Goal: Task Accomplishment & Management: Complete application form

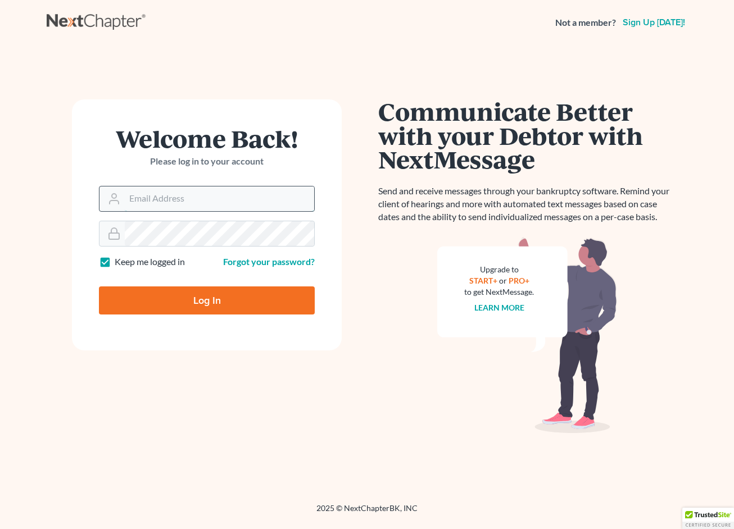
type input "[EMAIL_ADDRESS][DOMAIN_NAME]"
click at [207, 299] on input "Log In" at bounding box center [207, 301] width 216 height 28
type input "Thinking..."
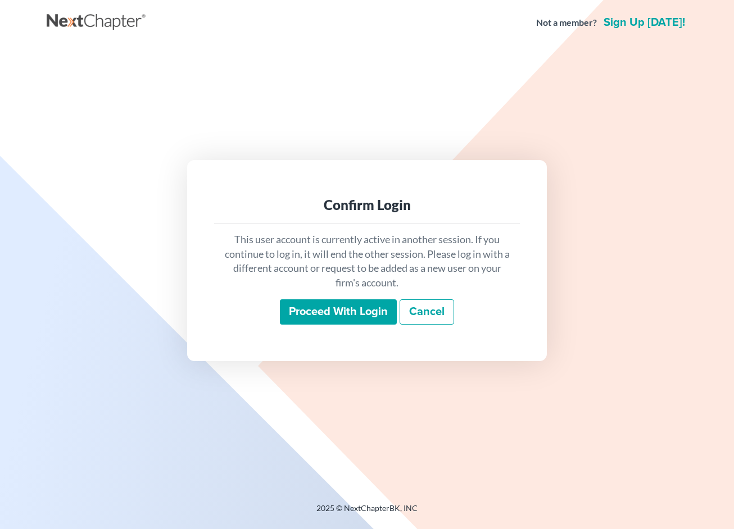
click at [364, 314] on input "Proceed with login" at bounding box center [338, 312] width 117 height 26
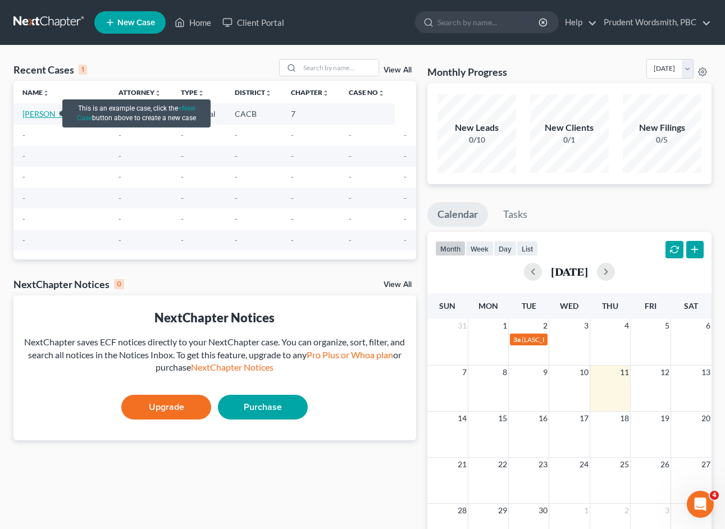
click at [28, 114] on link "[PERSON_NAME]" at bounding box center [53, 114] width 62 height 10
select select "0"
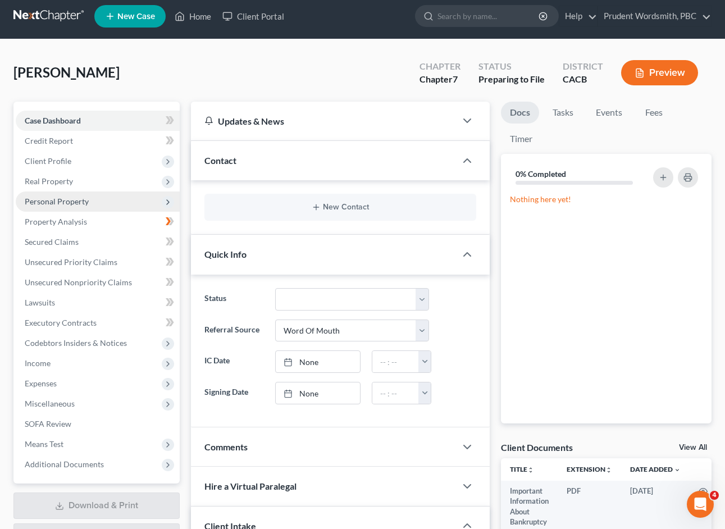
scroll to position [34, 0]
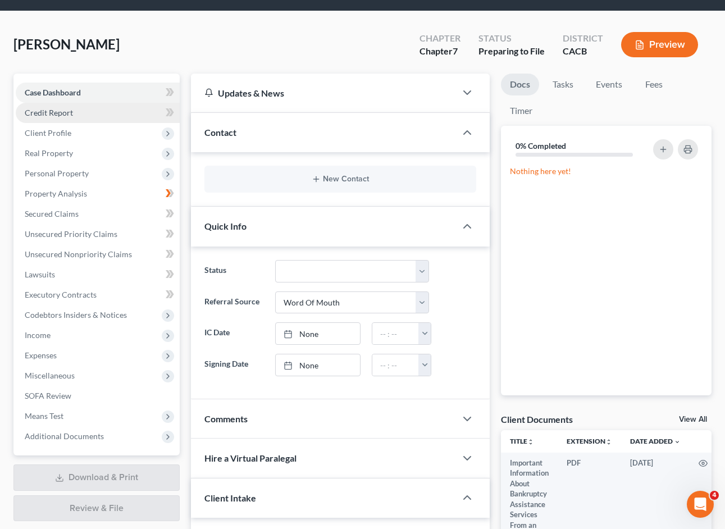
click at [67, 117] on link "Credit Report" at bounding box center [98, 113] width 164 height 20
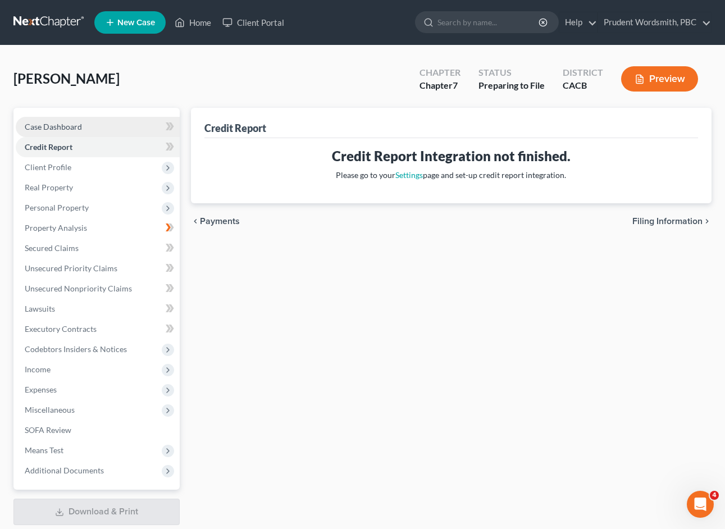
click at [63, 129] on span "Case Dashboard" at bounding box center [53, 127] width 57 height 10
select select "0"
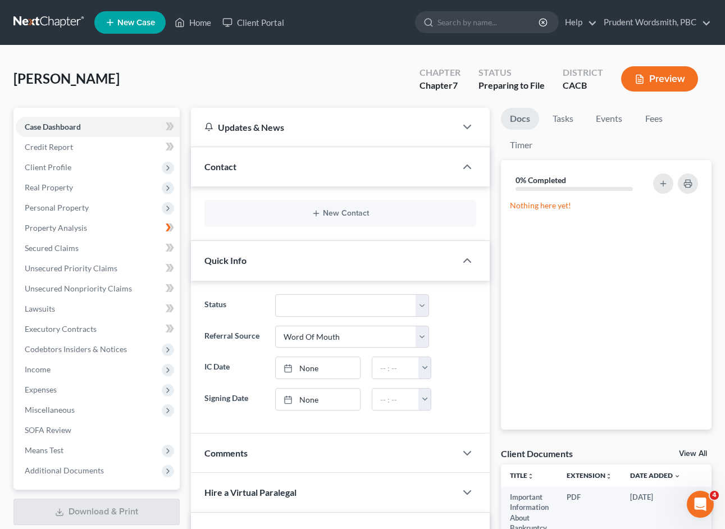
click at [655, 73] on button "Preview" at bounding box center [659, 78] width 77 height 25
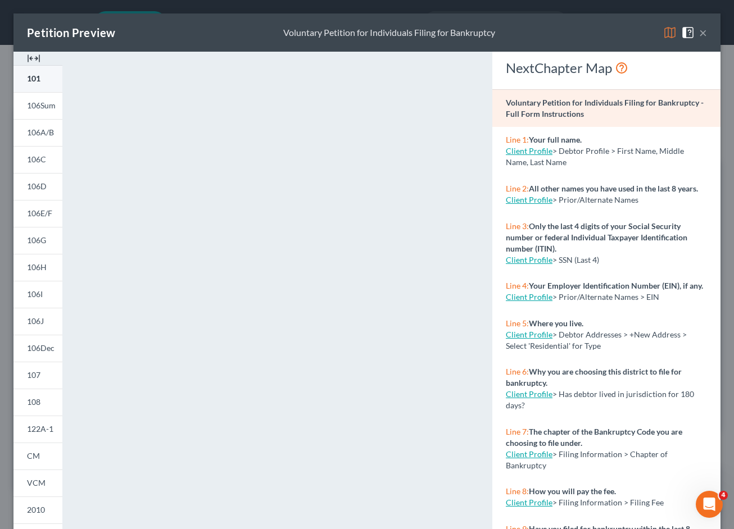
click at [46, 82] on link "101" at bounding box center [37, 78] width 49 height 27
click at [40, 319] on span "106J" at bounding box center [35, 321] width 17 height 10
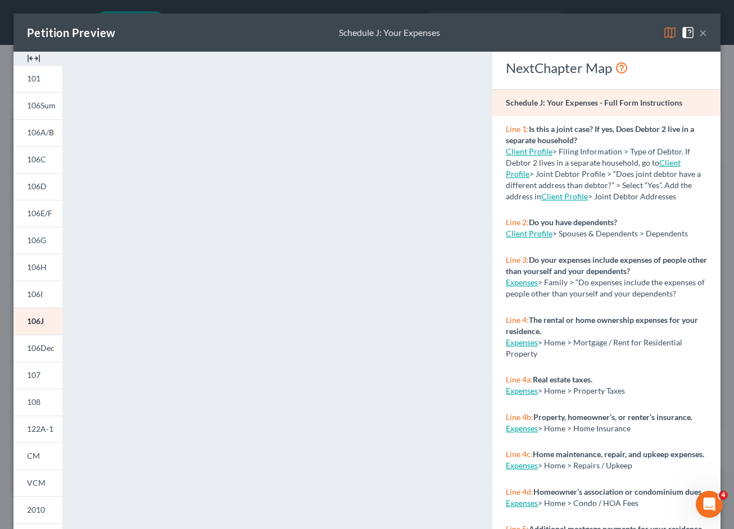
click at [48, 108] on span "106Sum" at bounding box center [41, 106] width 29 height 10
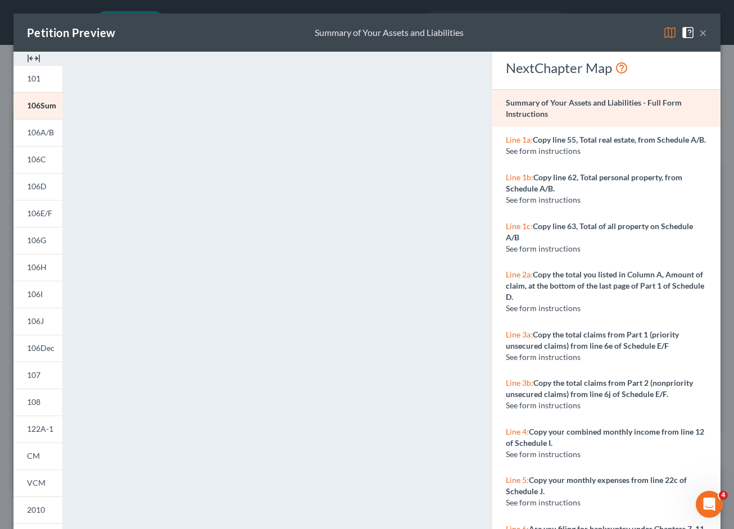
click at [699, 35] on button "×" at bounding box center [703, 32] width 8 height 13
click at [698, 35] on div "Petition Preview Summary of Your Assets and Liabilities × 101 106Sum 106A/B 106…" at bounding box center [367, 264] width 734 height 529
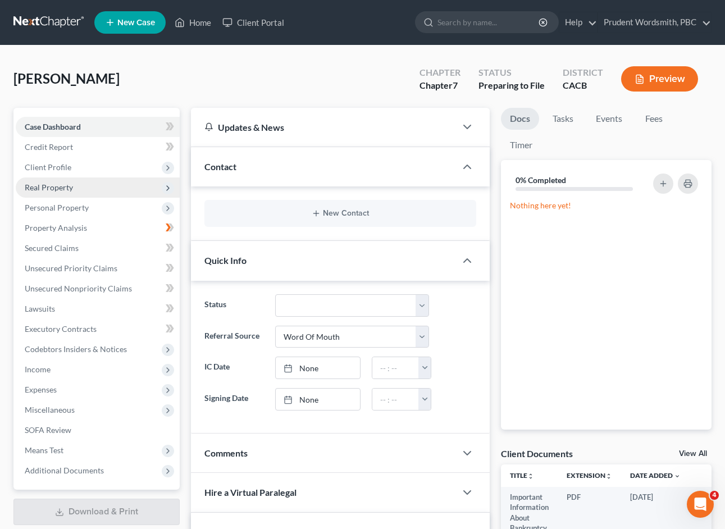
click at [47, 188] on span "Real Property" at bounding box center [49, 188] width 48 height 10
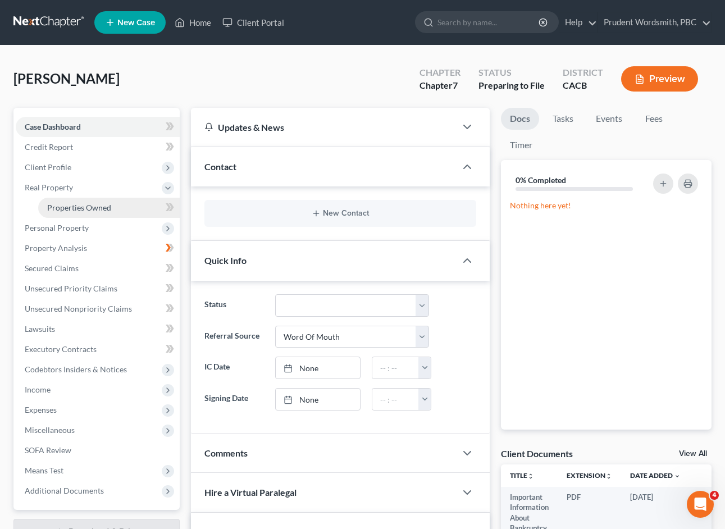
click at [61, 208] on span "Properties Owned" at bounding box center [79, 208] width 64 height 10
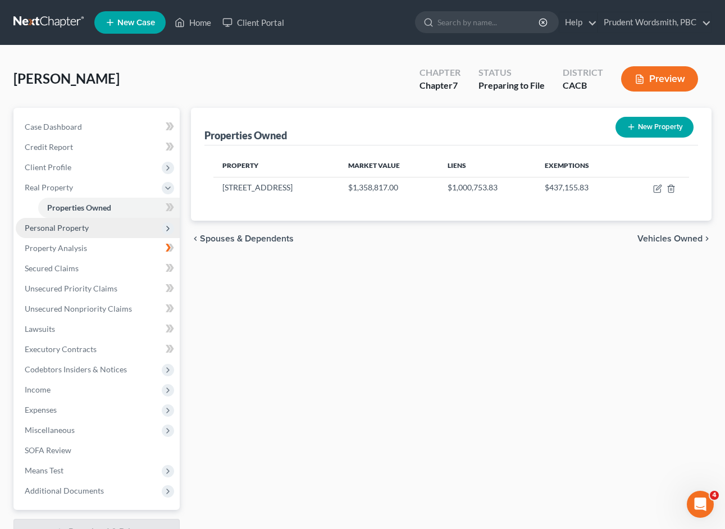
click at [55, 229] on span "Personal Property" at bounding box center [57, 228] width 64 height 10
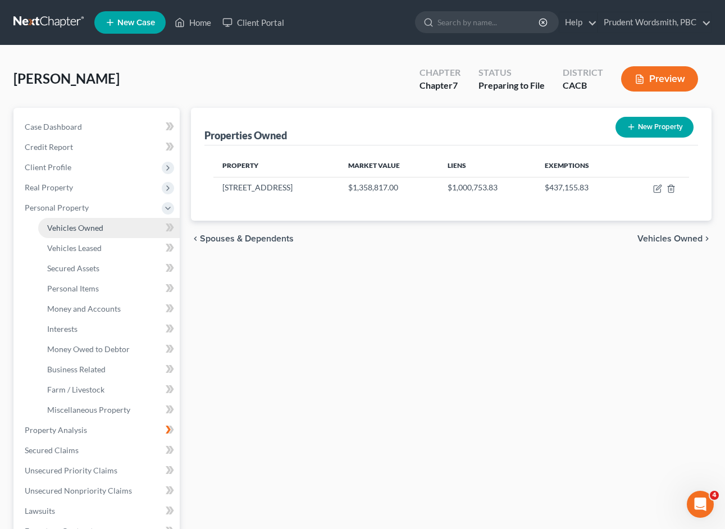
click at [98, 232] on span "Vehicles Owned" at bounding box center [75, 228] width 56 height 10
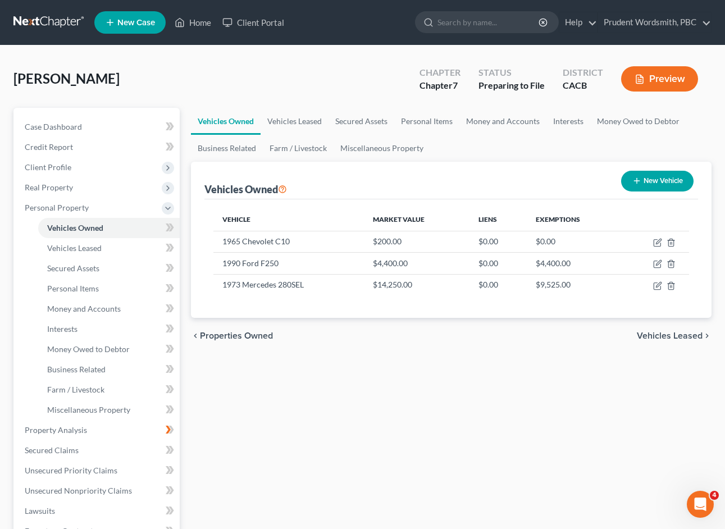
click at [674, 80] on button "Preview" at bounding box center [659, 78] width 77 height 25
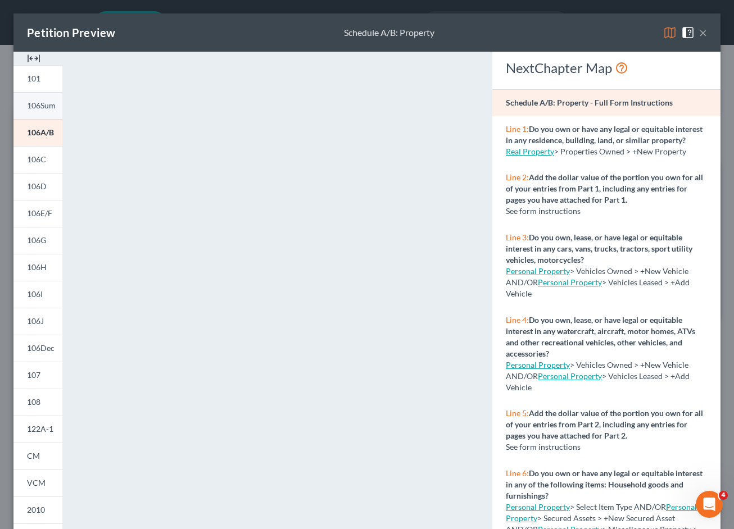
click at [49, 110] on span "106Sum" at bounding box center [41, 106] width 29 height 10
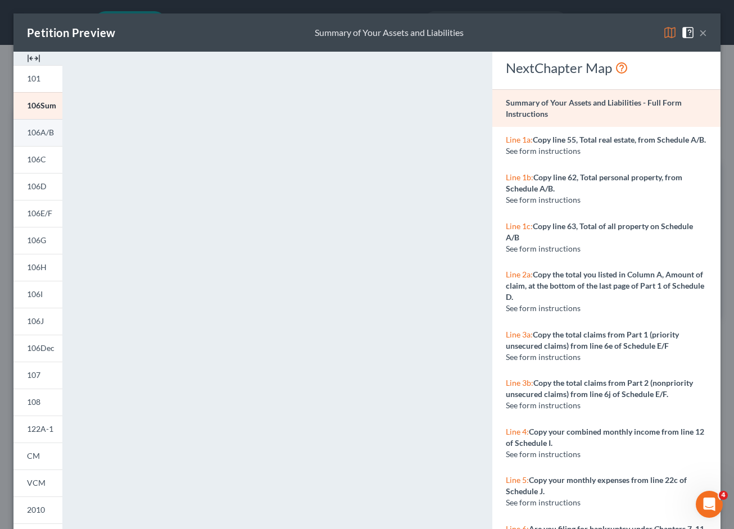
click at [37, 133] on span "106A/B" at bounding box center [40, 133] width 27 height 10
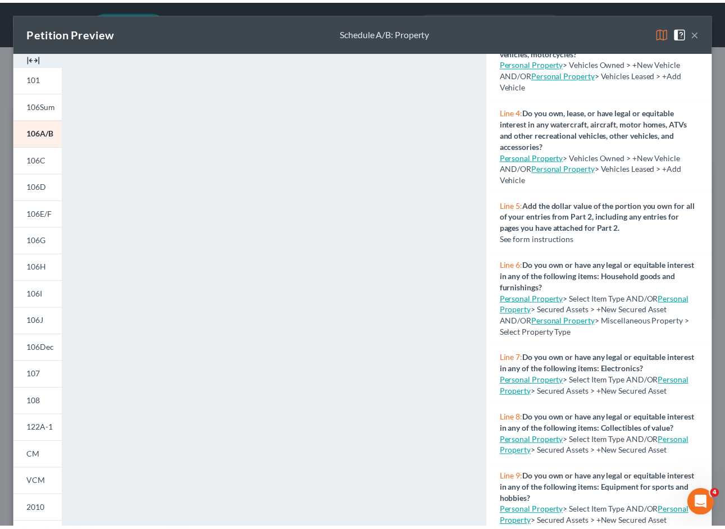
scroll to position [295, 0]
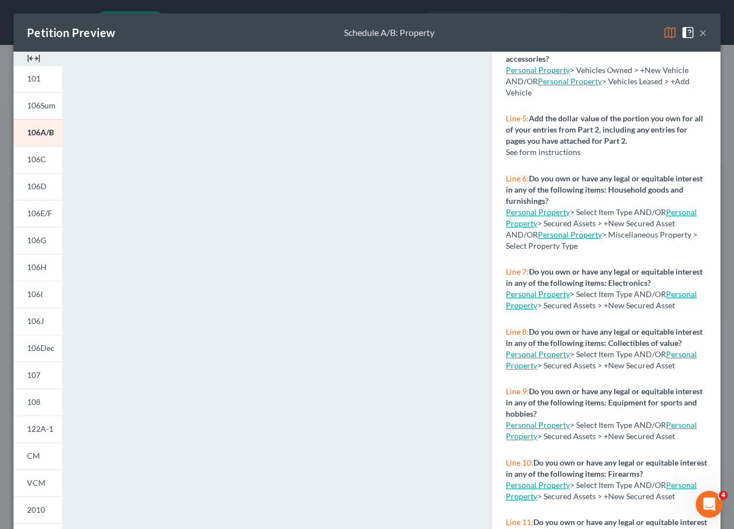
click at [544, 359] on link "Personal Property" at bounding box center [538, 355] width 64 height 10
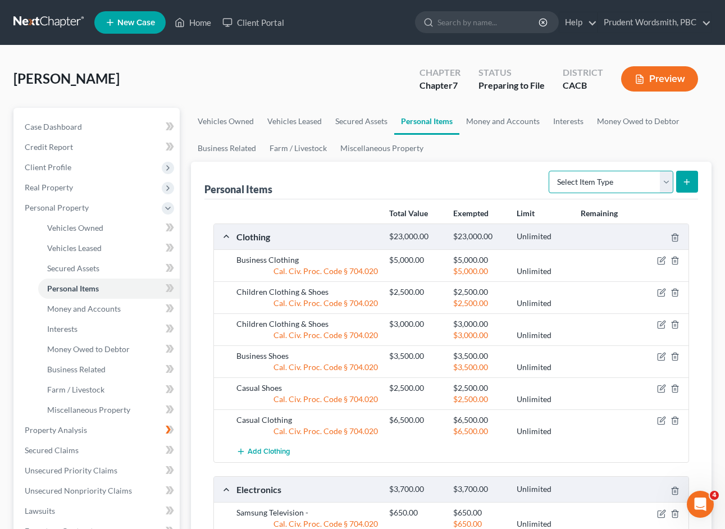
select select "household_goods"
click at [687, 183] on icon "submit" at bounding box center [687, 182] width 9 height 9
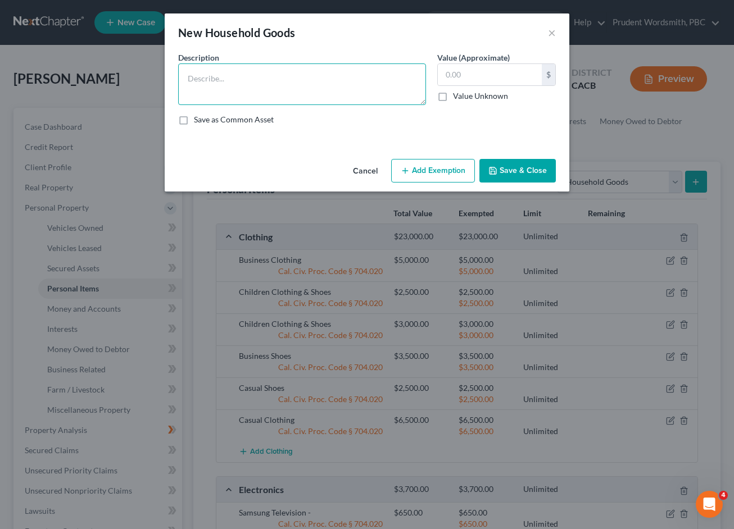
click at [285, 79] on textarea at bounding box center [302, 84] width 248 height 42
type textarea "Oil Painting"
type input "1,700"
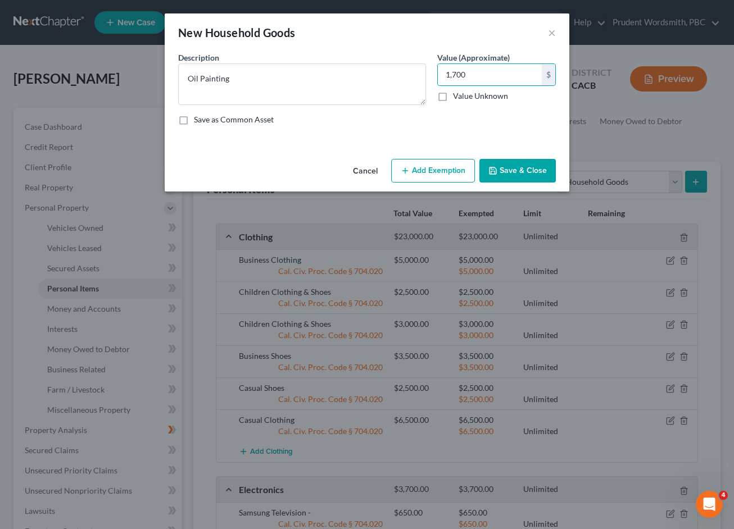
click at [432, 171] on button "Add Exemption" at bounding box center [433, 171] width 84 height 24
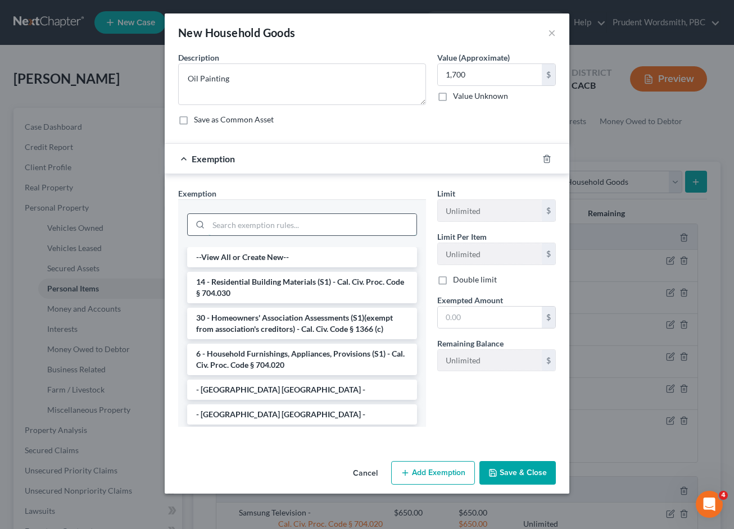
click at [249, 225] on input "search" at bounding box center [312, 224] width 208 height 21
click at [240, 362] on li "6 - Household Furnishings, Appliances, Provisions (S1) - Cal. Civ. Proc. Code §…" at bounding box center [302, 359] width 230 height 31
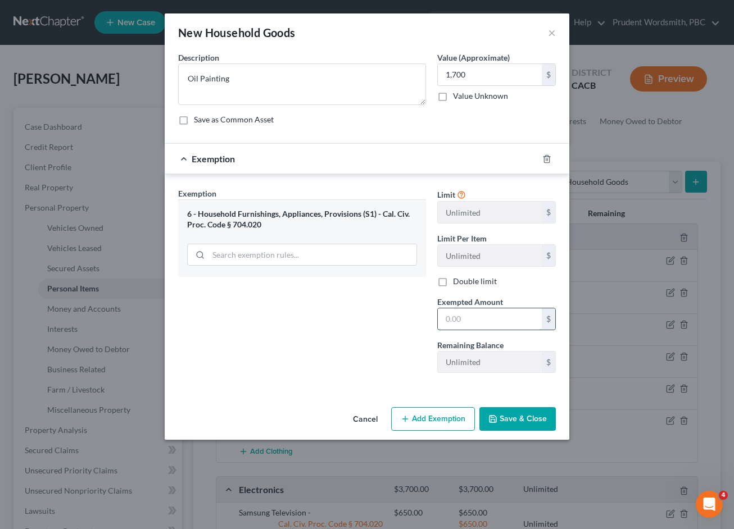
click at [453, 325] on input "text" at bounding box center [490, 318] width 104 height 21
type input "1,700"
click at [515, 424] on button "Save & Close" at bounding box center [517, 419] width 76 height 24
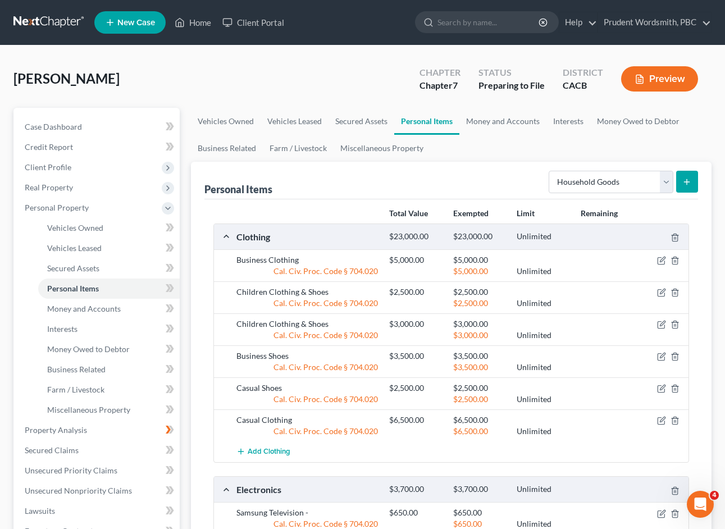
click at [686, 180] on icon "submit" at bounding box center [687, 182] width 9 height 9
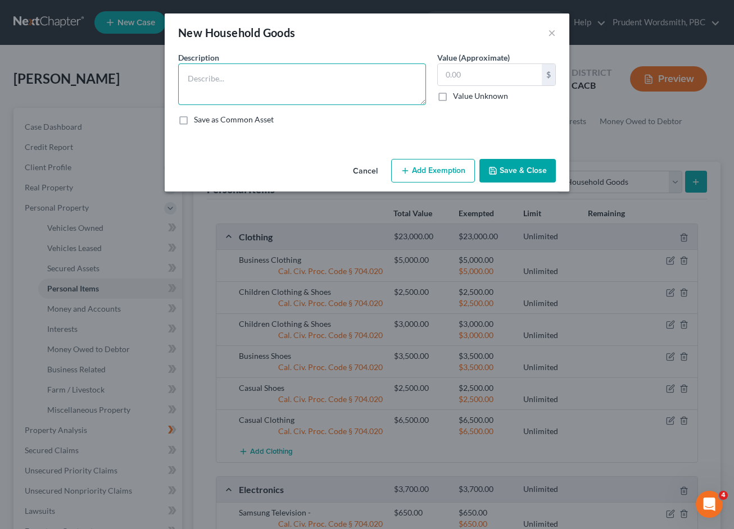
click at [213, 85] on textarea at bounding box center [302, 84] width 248 height 42
type textarea "(3) Framed Photographs"
click at [453, 72] on input "text" at bounding box center [490, 74] width 104 height 21
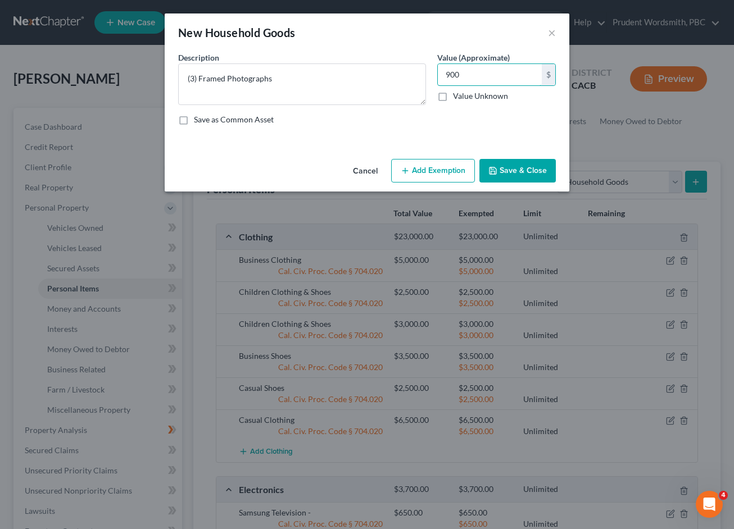
type input "900"
click at [446, 170] on button "Add Exemption" at bounding box center [433, 171] width 84 height 24
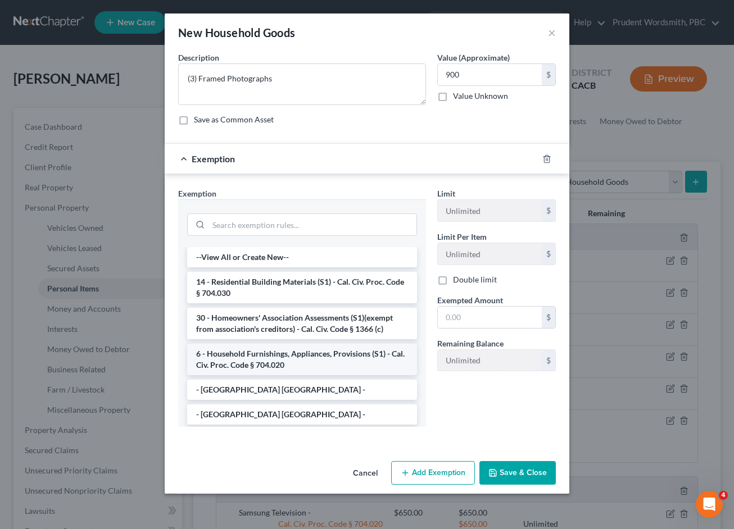
click at [352, 362] on li "6 - Household Furnishings, Appliances, Provisions (S1) - Cal. Civ. Proc. Code §…" at bounding box center [302, 359] width 230 height 31
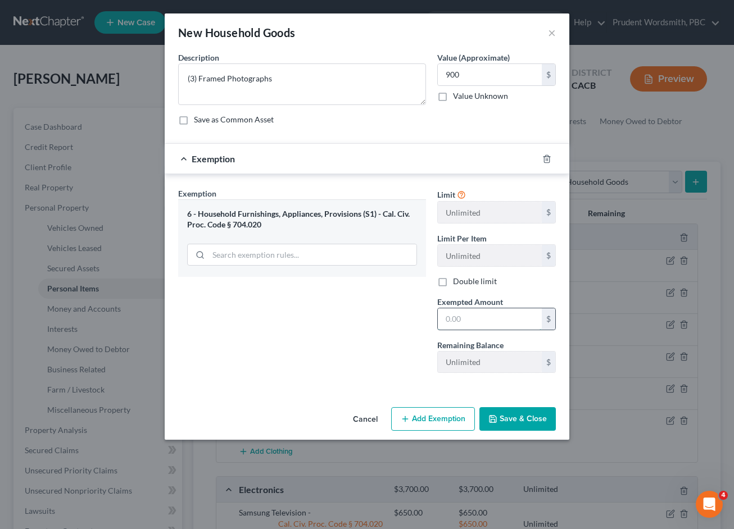
click at [484, 329] on input "text" at bounding box center [490, 318] width 104 height 21
type input "900"
click at [535, 423] on button "Save & Close" at bounding box center [517, 419] width 76 height 24
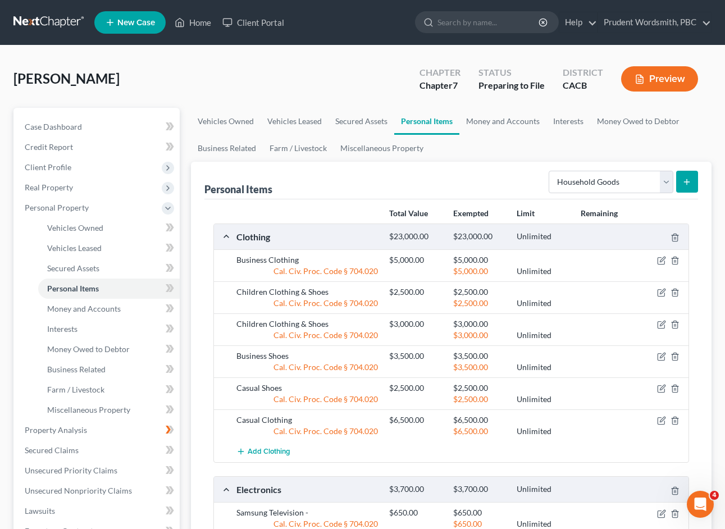
click at [692, 179] on button "submit" at bounding box center [688, 182] width 22 height 22
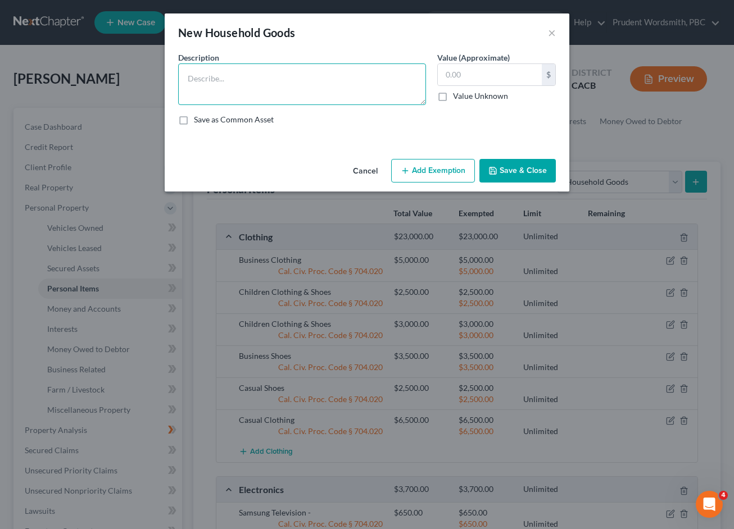
click at [269, 79] on textarea at bounding box center [302, 84] width 248 height 42
type textarea "(10) Fracture Family Photographs"
click at [464, 84] on input "text" at bounding box center [490, 74] width 104 height 21
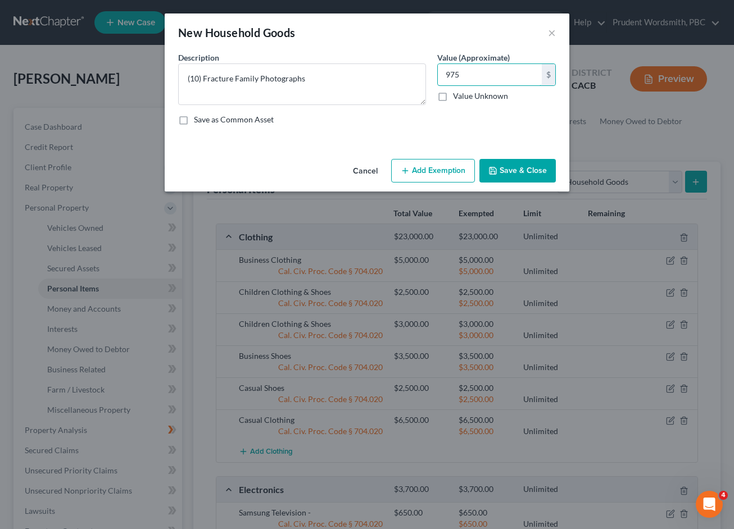
type input "975"
click at [451, 168] on button "Add Exemption" at bounding box center [433, 171] width 84 height 24
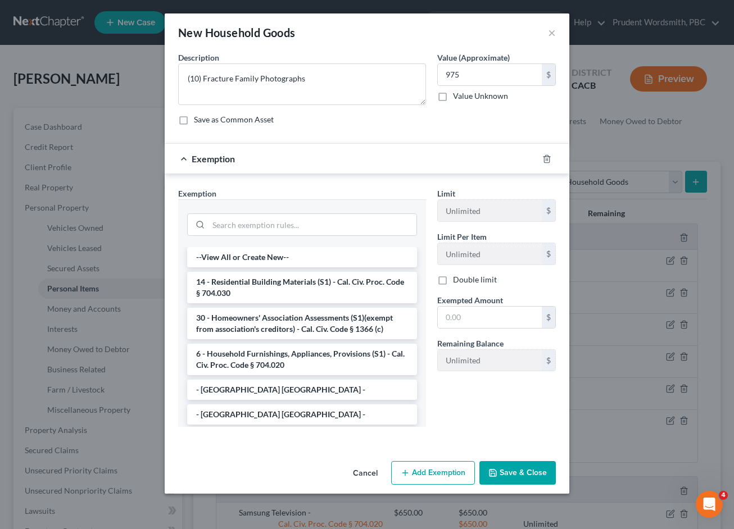
click at [276, 362] on li "6 - Household Furnishings, Appliances, Provisions (S1) - Cal. Civ. Proc. Code §…" at bounding box center [302, 359] width 230 height 31
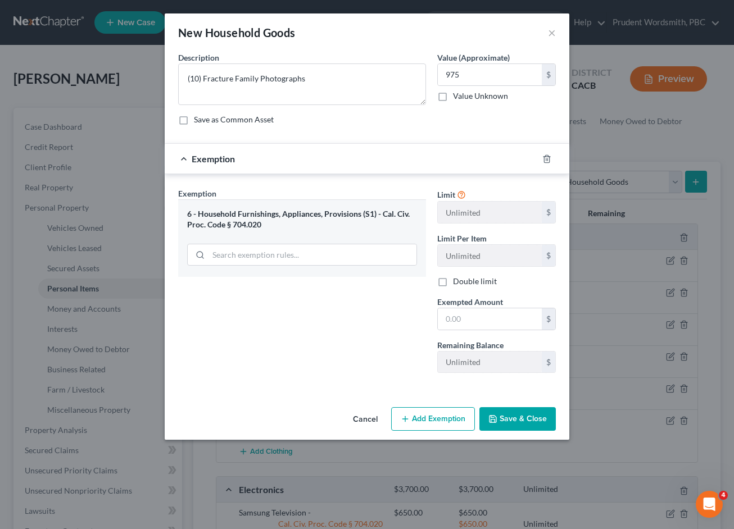
click at [511, 419] on button "Save & Close" at bounding box center [517, 419] width 76 height 24
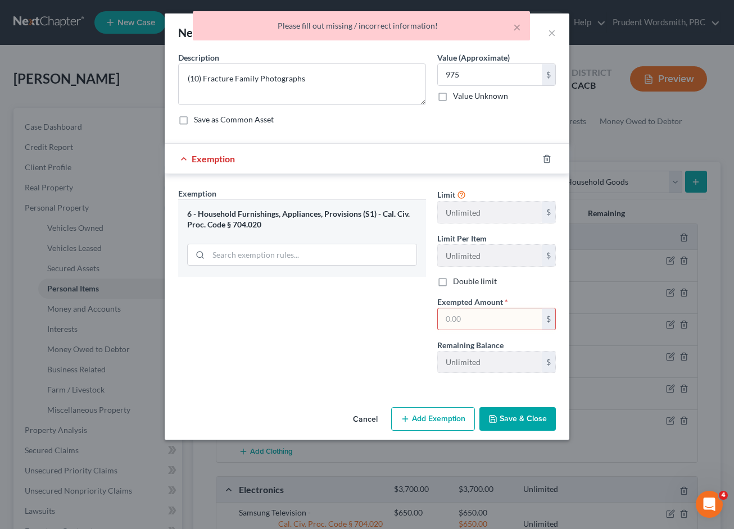
click at [480, 324] on input "text" at bounding box center [490, 318] width 104 height 21
type input "975"
click at [533, 421] on button "Save & Close" at bounding box center [517, 419] width 76 height 24
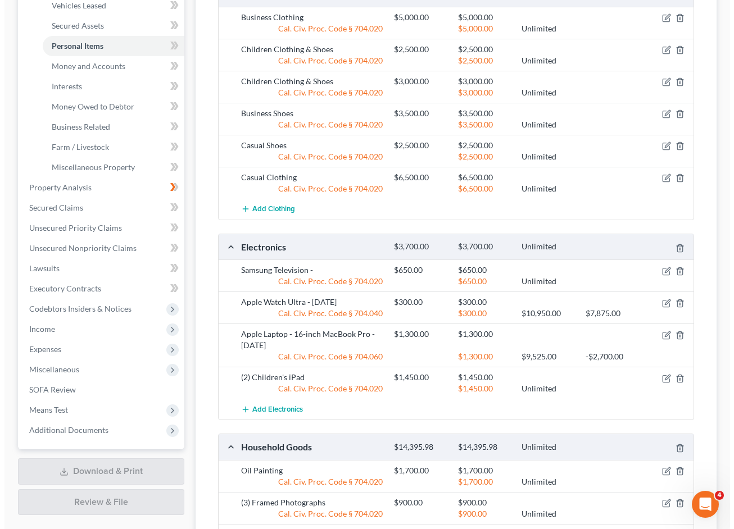
scroll to position [289, 0]
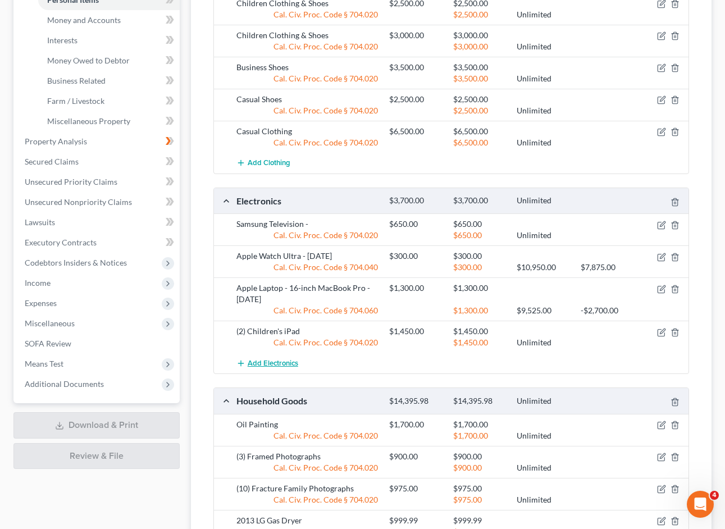
click at [264, 368] on button "Add Electronics" at bounding box center [268, 363] width 62 height 21
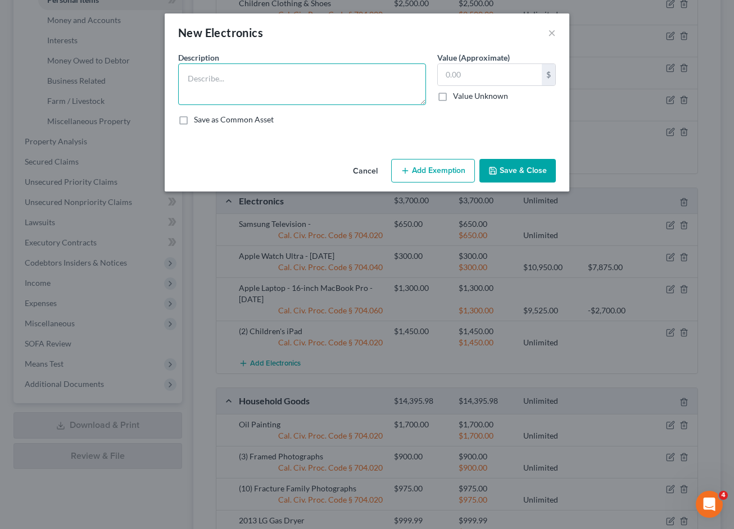
click at [239, 87] on textarea at bounding box center [302, 84] width 248 height 42
type textarea "1"
type textarea "iPhone"
type input "1,200"
click at [451, 174] on button "Add Exemption" at bounding box center [433, 171] width 84 height 24
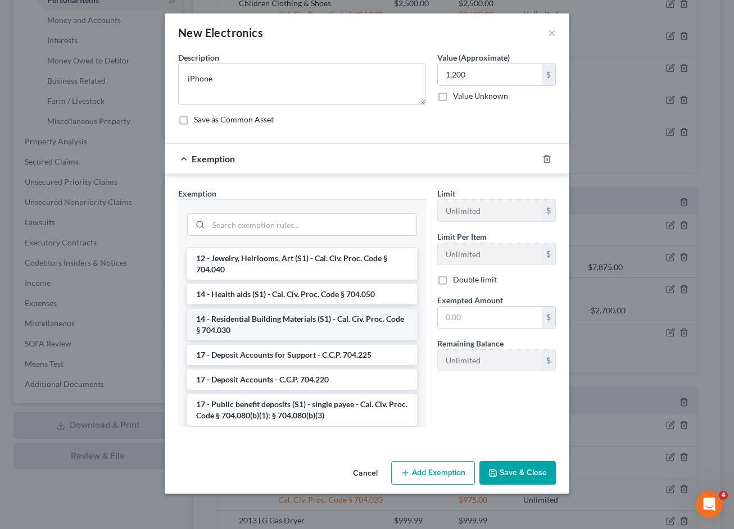
scroll to position [233, 0]
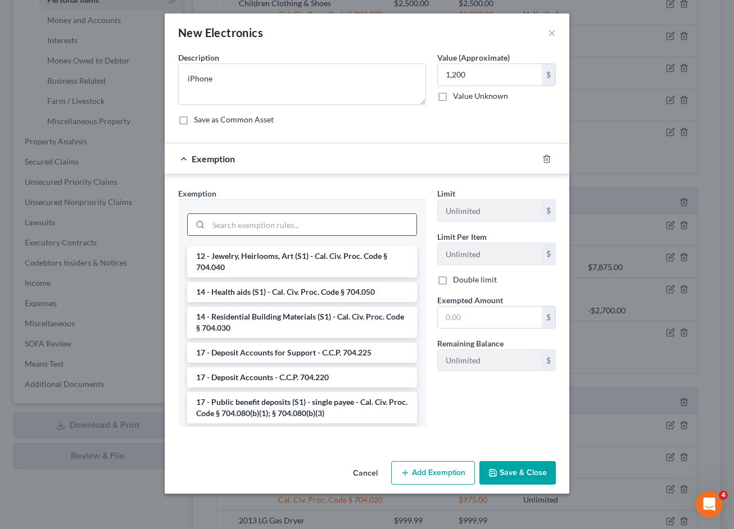
click at [302, 216] on input "search" at bounding box center [312, 224] width 208 height 21
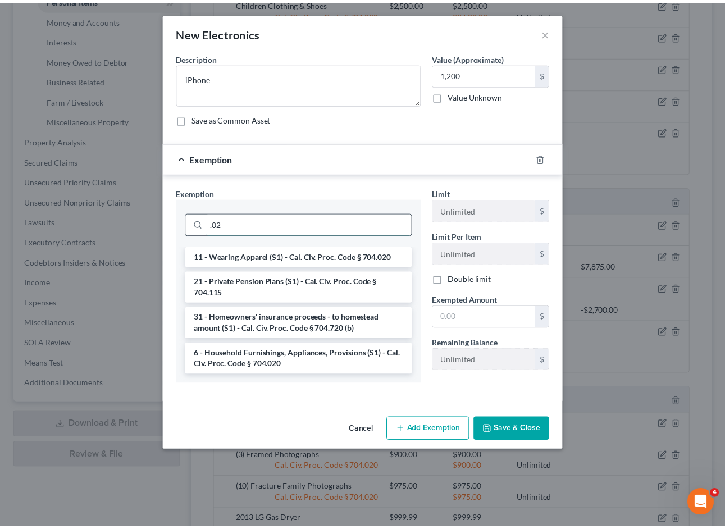
scroll to position [0, 0]
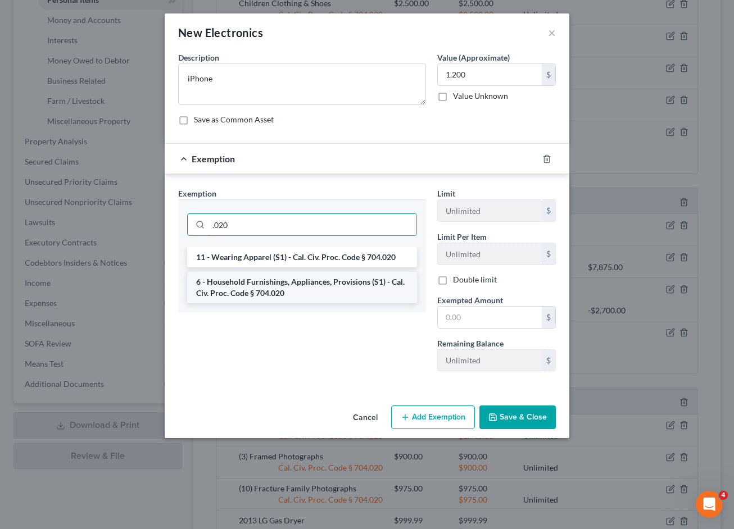
type input ".020"
click at [256, 293] on li "6 - Household Furnishings, Appliances, Provisions (S1) - Cal. Civ. Proc. Code §…" at bounding box center [302, 287] width 230 height 31
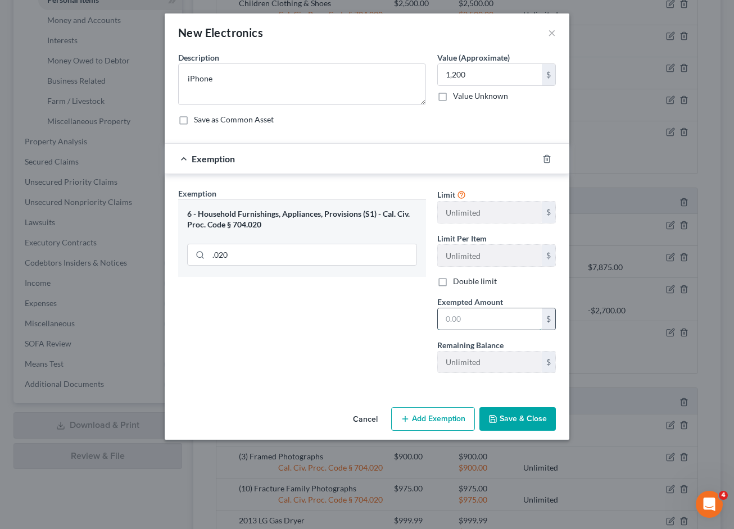
click at [469, 316] on input "text" at bounding box center [490, 318] width 104 height 21
type input "1,200"
click at [510, 419] on button "Save & Close" at bounding box center [517, 419] width 76 height 24
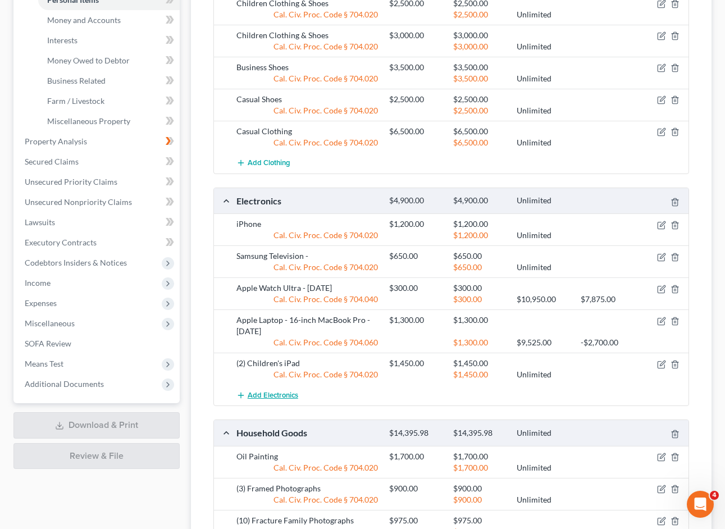
click at [275, 395] on span "Add Electronics" at bounding box center [273, 395] width 51 height 9
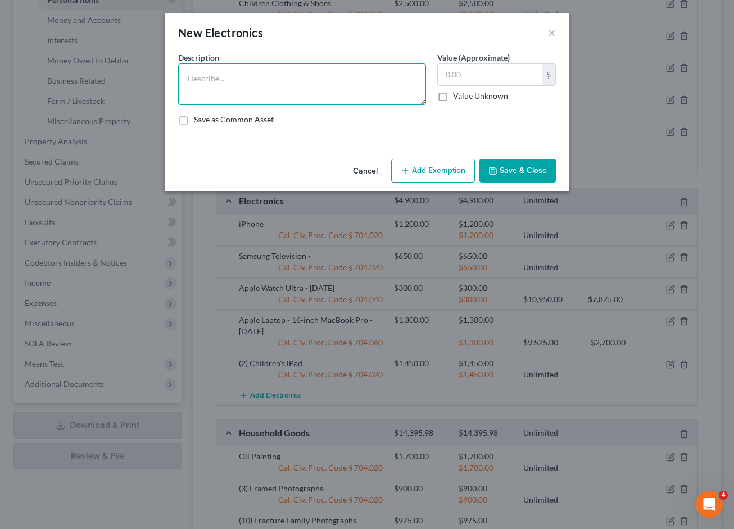
click at [200, 76] on textarea at bounding box center [302, 84] width 248 height 42
type textarea "(2) Children's iPhone"
type input "1,750"
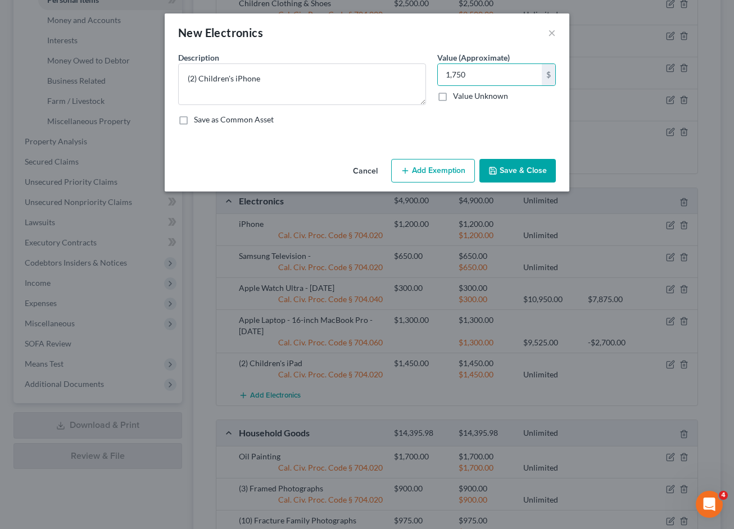
click at [458, 174] on button "Add Exemption" at bounding box center [433, 171] width 84 height 24
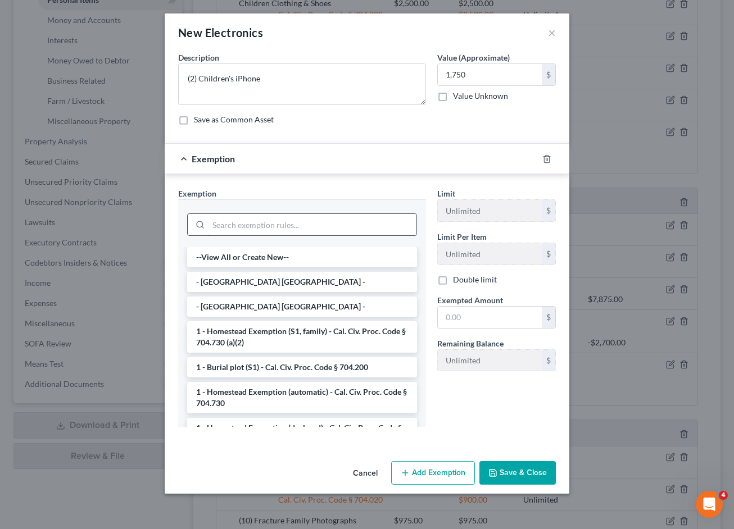
click at [226, 222] on input "search" at bounding box center [312, 224] width 208 height 21
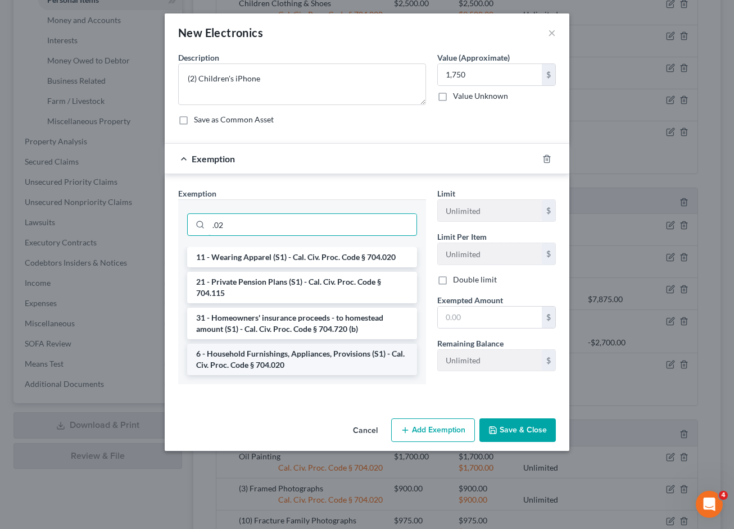
type input ".02"
click at [256, 355] on li "6 - Household Furnishings, Appliances, Provisions (S1) - Cal. Civ. Proc. Code §…" at bounding box center [302, 359] width 230 height 31
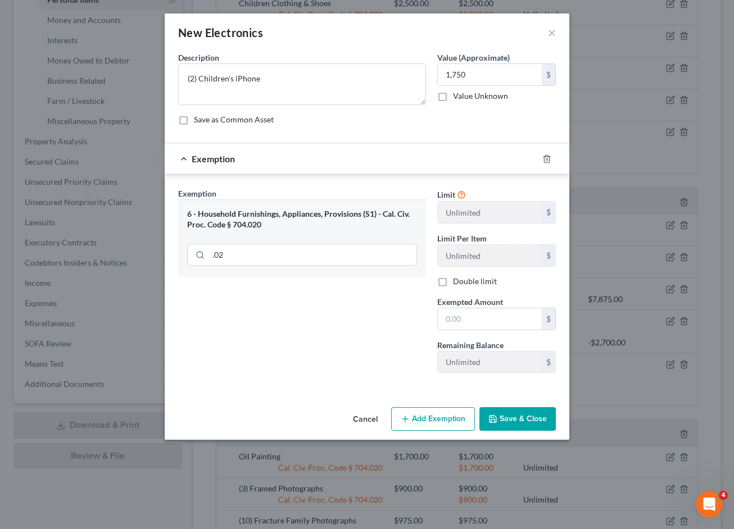
click at [461, 306] on span "Exempted Amount" at bounding box center [470, 302] width 66 height 10
click at [464, 317] on input "text" at bounding box center [490, 318] width 104 height 21
type input "1,750"
click at [519, 425] on button "Save & Close" at bounding box center [517, 419] width 76 height 24
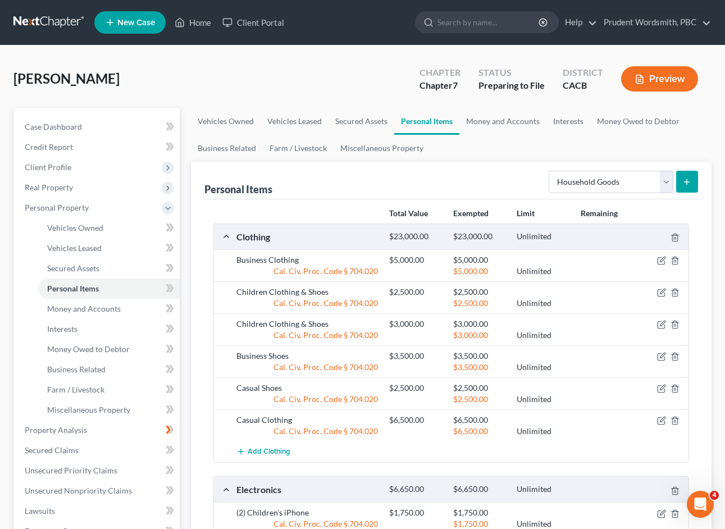
click at [670, 77] on button "Preview" at bounding box center [659, 78] width 77 height 25
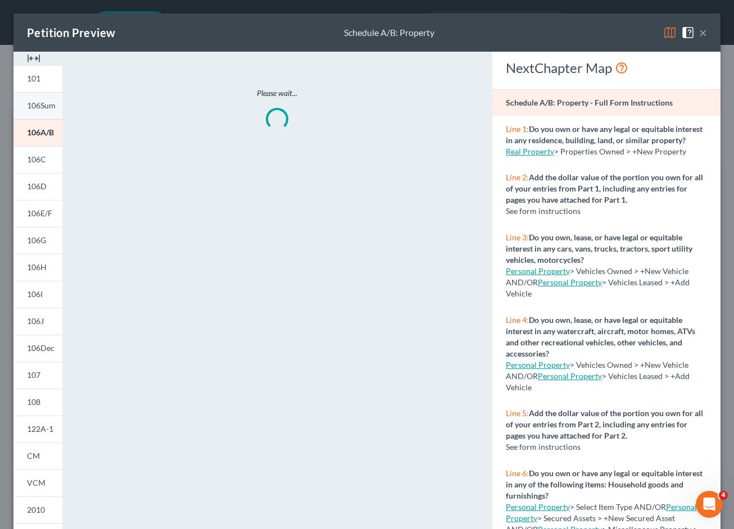
click at [31, 106] on span "106Sum" at bounding box center [41, 106] width 29 height 10
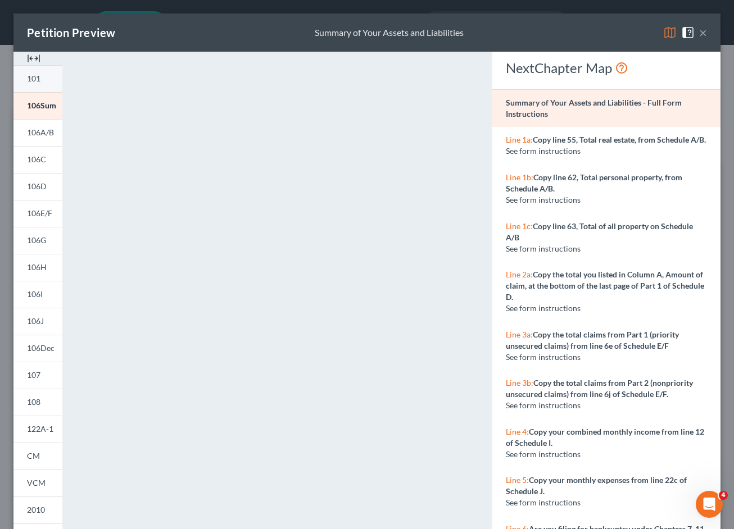
click at [39, 80] on span "101" at bounding box center [33, 79] width 13 height 10
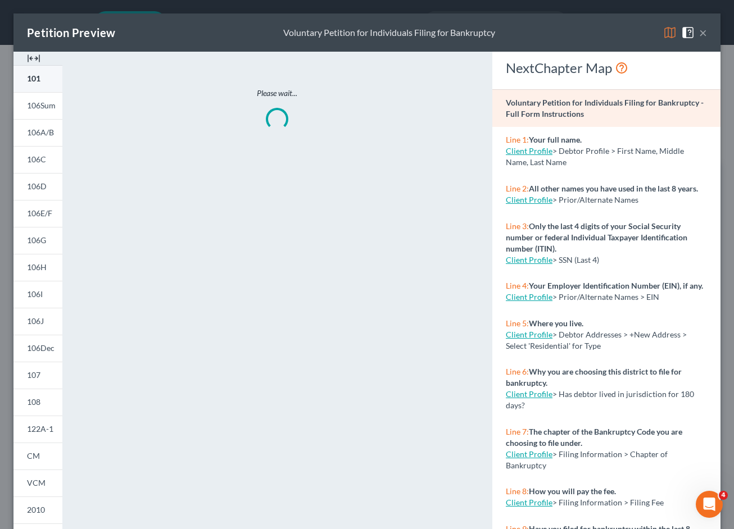
click at [39, 80] on span "101" at bounding box center [33, 79] width 13 height 10
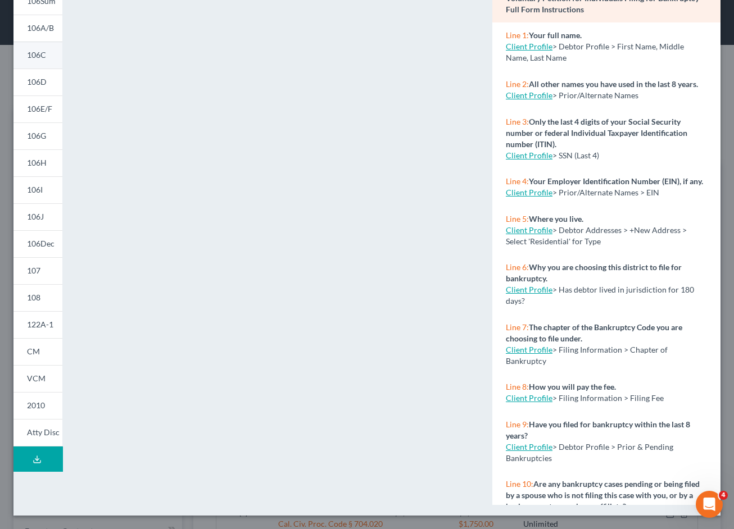
scroll to position [31, 0]
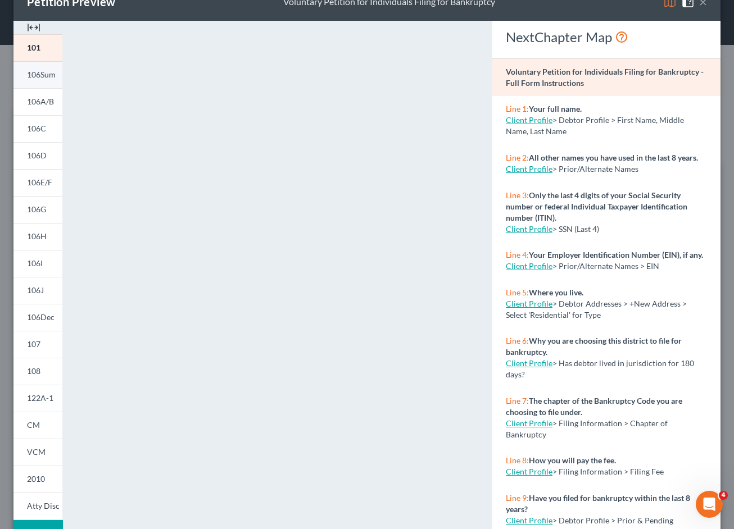
click at [49, 76] on span "106Sum" at bounding box center [41, 75] width 29 height 10
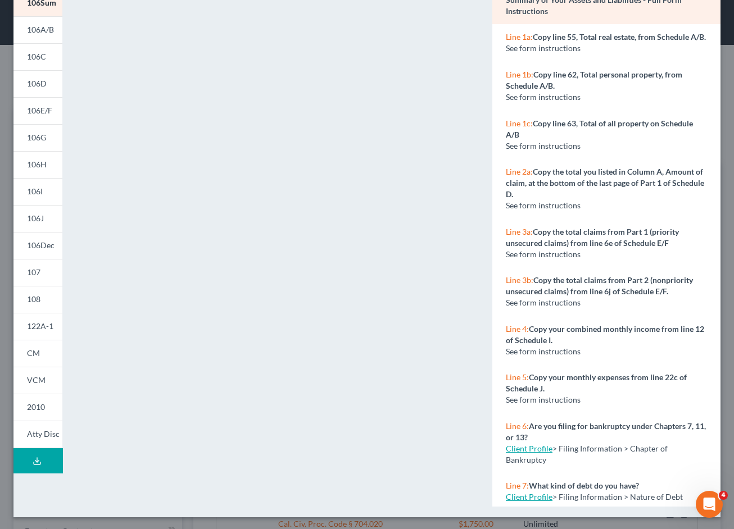
scroll to position [105, 0]
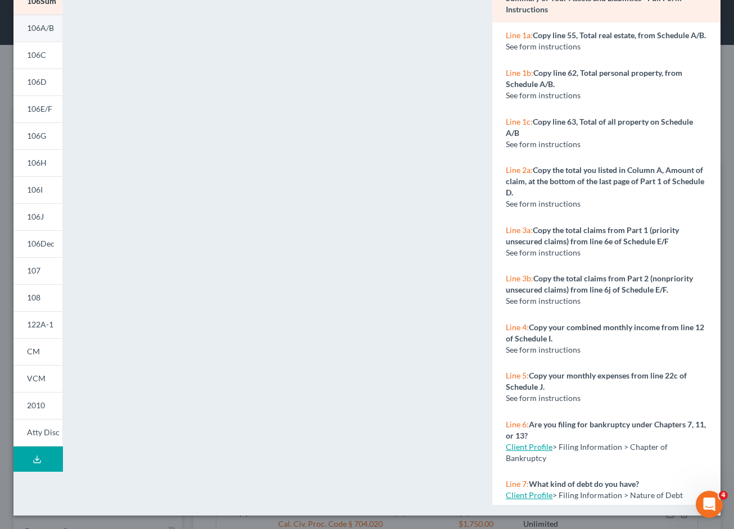
click at [42, 29] on span "106A/B" at bounding box center [40, 28] width 27 height 10
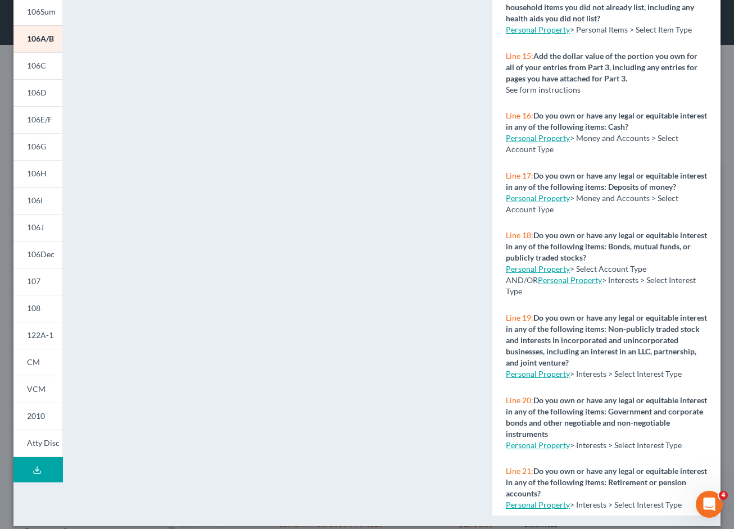
scroll to position [1034, 0]
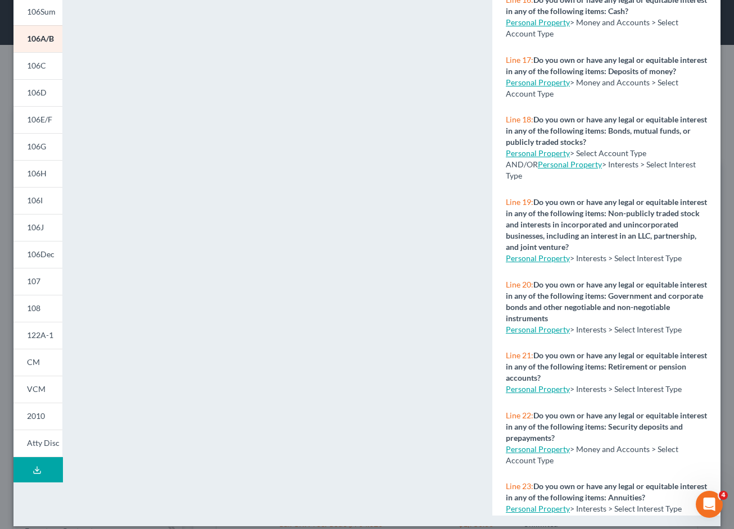
click at [543, 87] on link "Personal Property" at bounding box center [538, 83] width 64 height 10
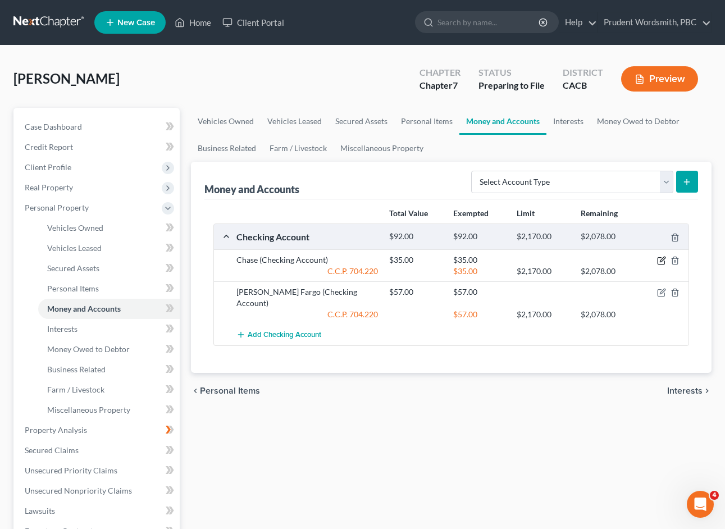
click at [660, 261] on icon "button" at bounding box center [661, 260] width 9 height 9
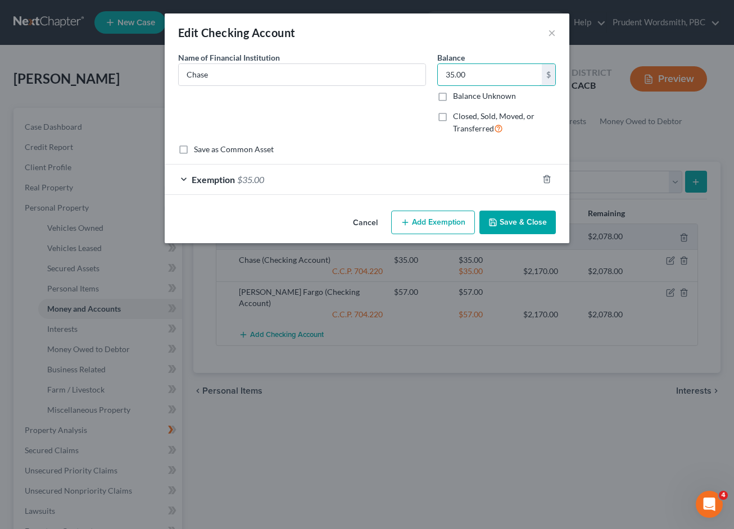
drag, startPoint x: 491, startPoint y: 78, endPoint x: 404, endPoint y: 62, distance: 88.6
click at [404, 62] on div "Name of Financial Institution * Chase Balance 35.00 $ Balance Unknown Balance U…" at bounding box center [367, 98] width 389 height 92
type input "6.23"
click at [229, 175] on span "Exemption" at bounding box center [213, 179] width 43 height 11
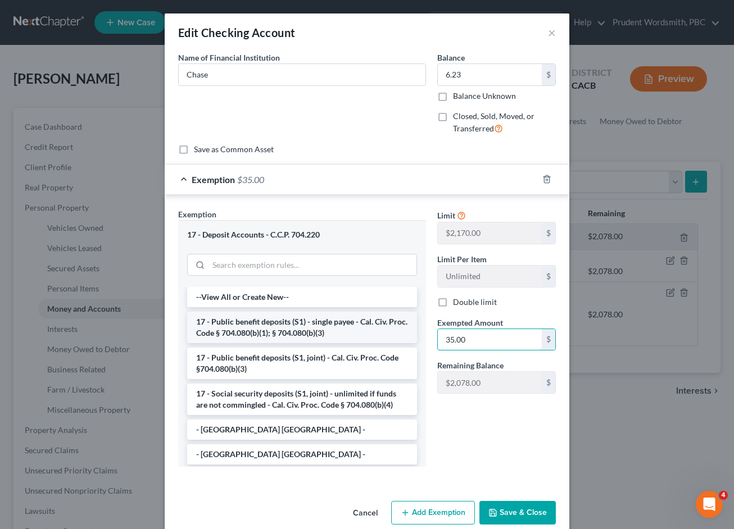
drag, startPoint x: 480, startPoint y: 342, endPoint x: 389, endPoint y: 338, distance: 91.1
click at [389, 338] on div "Exemption Set must be selected for CA. Exemption * 17 - Deposit Accounts - C.C.…" at bounding box center [367, 342] width 389 height 268
type input "6.23"
click at [524, 518] on button "Save & Close" at bounding box center [517, 513] width 76 height 24
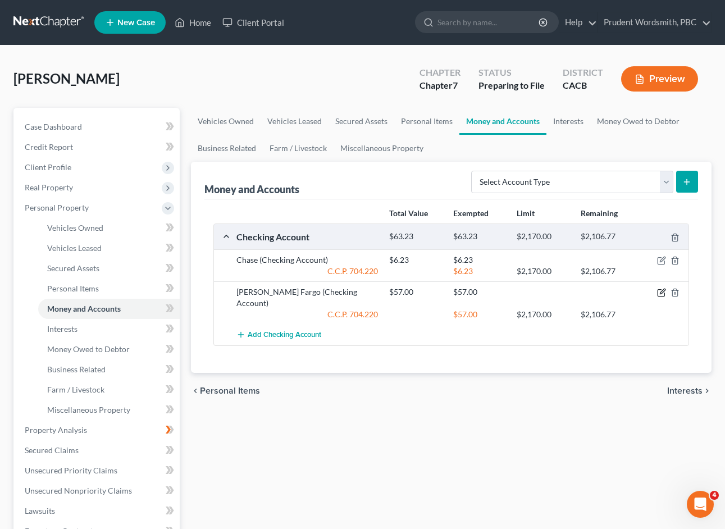
click at [664, 294] on icon "button" at bounding box center [661, 292] width 9 height 9
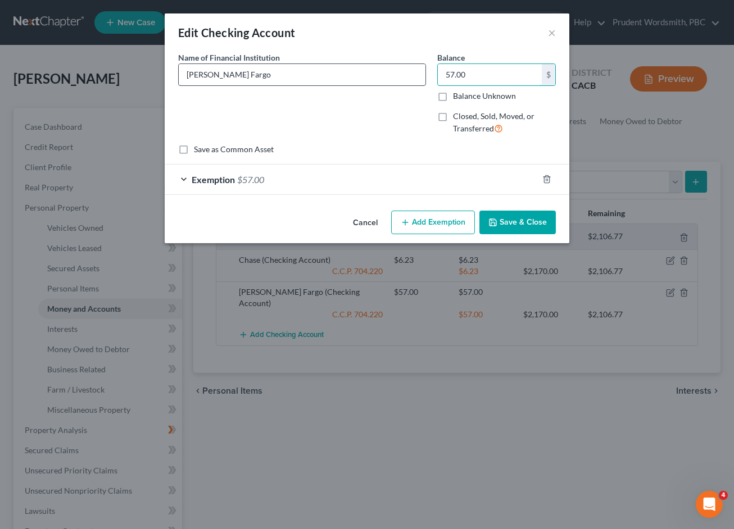
drag, startPoint x: 488, startPoint y: 76, endPoint x: 421, endPoint y: 75, distance: 66.9
click at [421, 75] on div "Name of Financial Institution * [PERSON_NAME] Fargo Balance 57.00 $ Balance Unk…" at bounding box center [367, 98] width 389 height 92
type input "23.66"
click at [216, 181] on span "Exemption" at bounding box center [213, 179] width 43 height 11
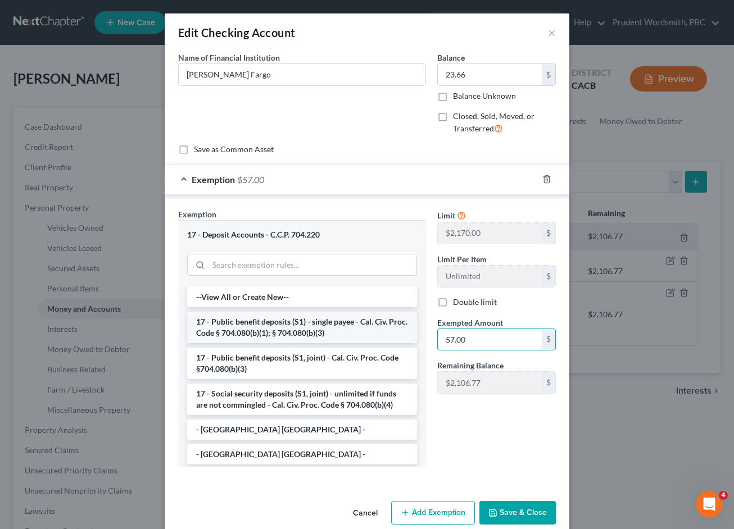
drag, startPoint x: 471, startPoint y: 338, endPoint x: 402, endPoint y: 318, distance: 72.0
click at [407, 333] on div "Exemption Set must be selected for CA. Exemption * 17 - Deposit Accounts - C.C.…" at bounding box center [367, 342] width 389 height 268
type input "23.66"
click at [523, 514] on button "Save & Close" at bounding box center [517, 513] width 76 height 24
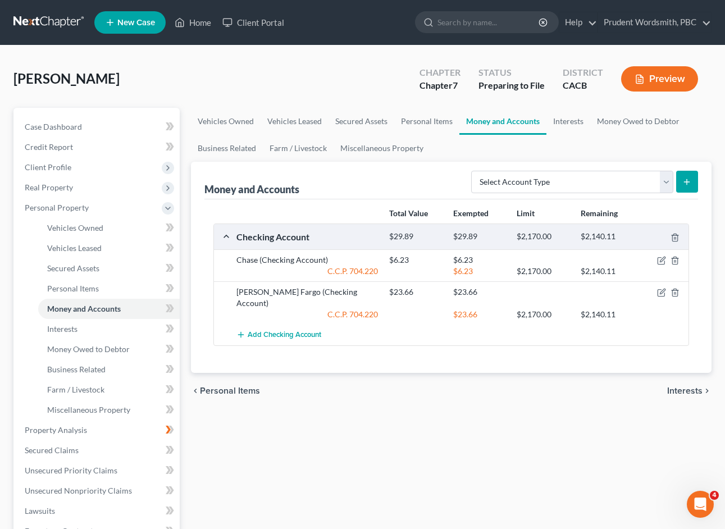
click at [670, 76] on button "Preview" at bounding box center [659, 78] width 77 height 25
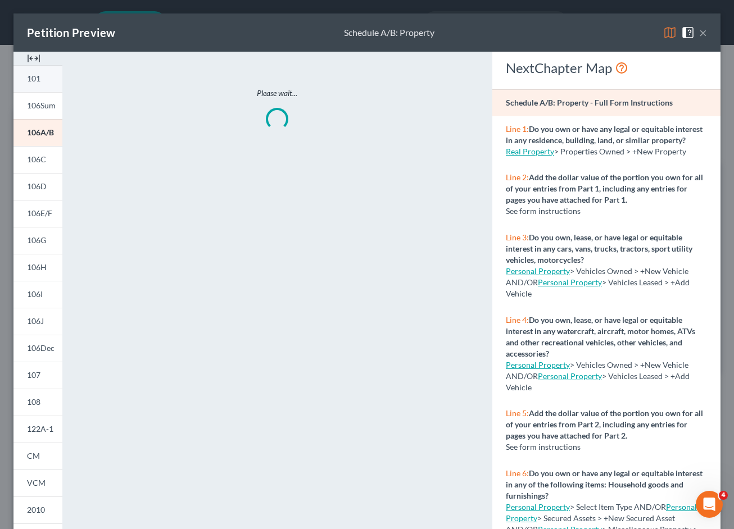
click at [32, 79] on span "101" at bounding box center [33, 79] width 13 height 10
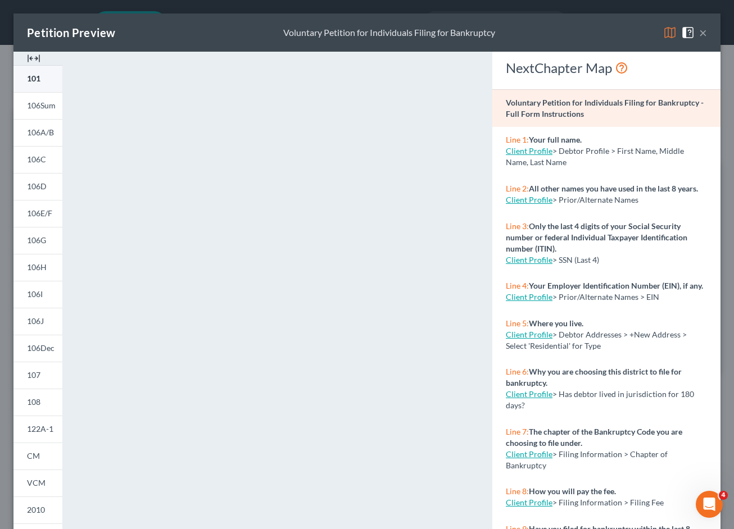
click at [44, 80] on link "101" at bounding box center [37, 78] width 49 height 27
click at [29, 109] on span "106Sum" at bounding box center [41, 106] width 29 height 10
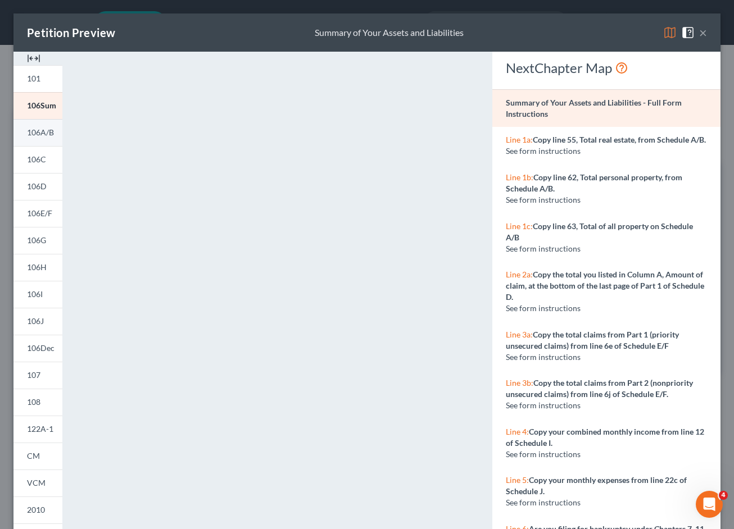
click at [48, 135] on span "106A/B" at bounding box center [40, 133] width 27 height 10
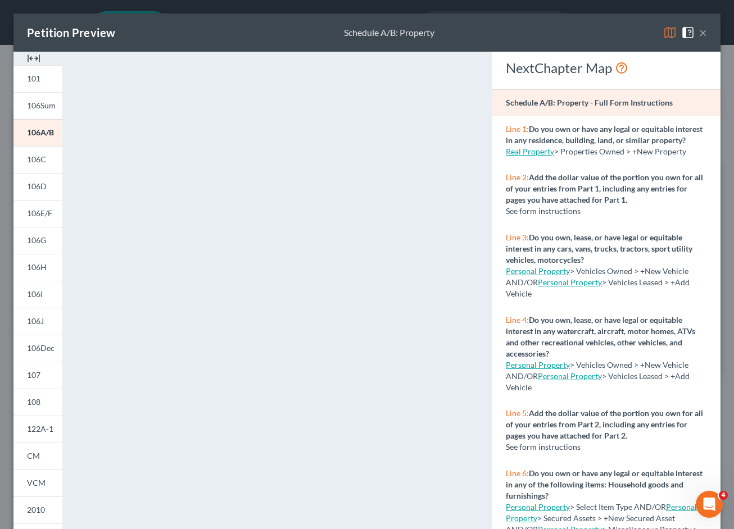
click at [699, 33] on button "×" at bounding box center [703, 32] width 8 height 13
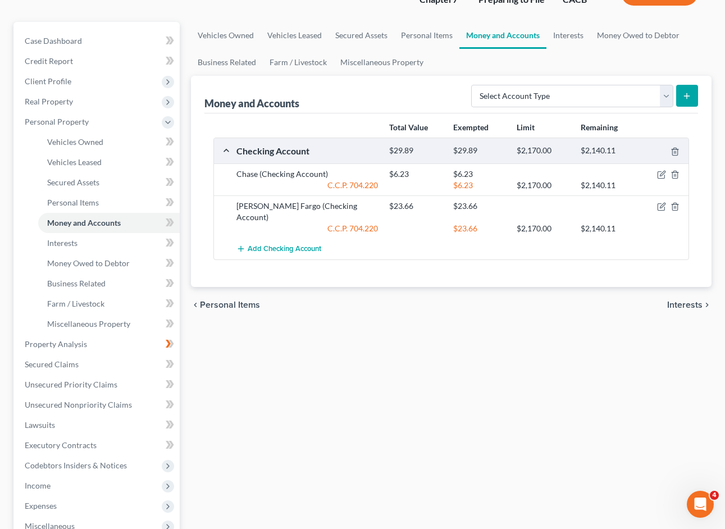
scroll to position [271, 0]
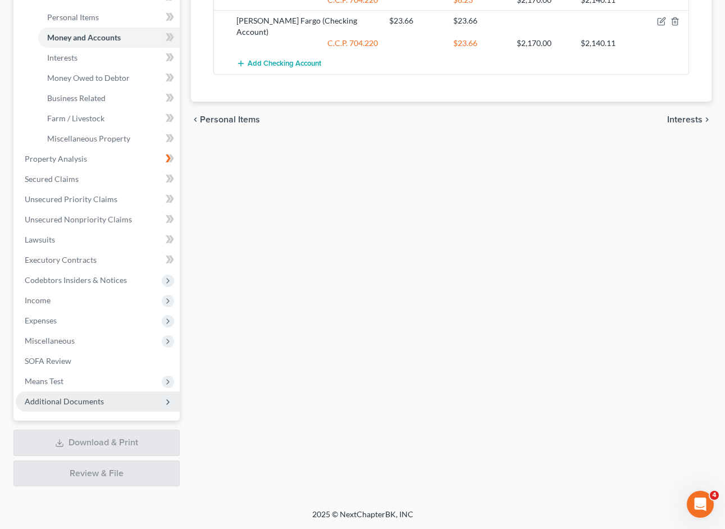
click at [65, 402] on span "Additional Documents" at bounding box center [64, 402] width 79 height 10
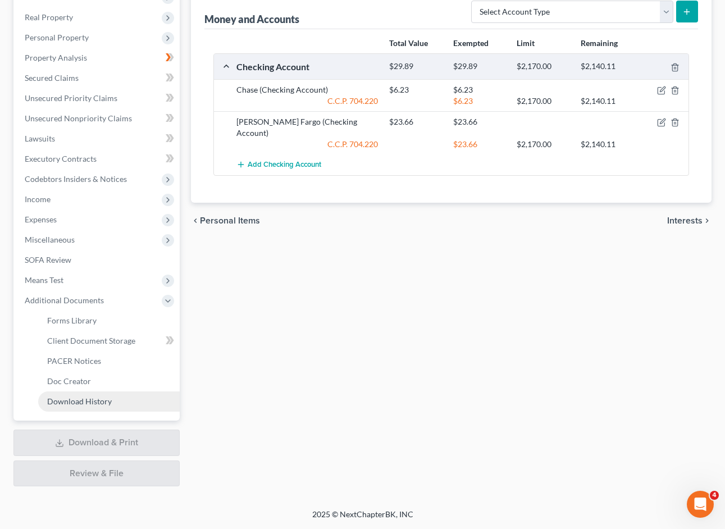
scroll to position [170, 0]
click at [92, 321] on span "Forms Library" at bounding box center [71, 321] width 49 height 10
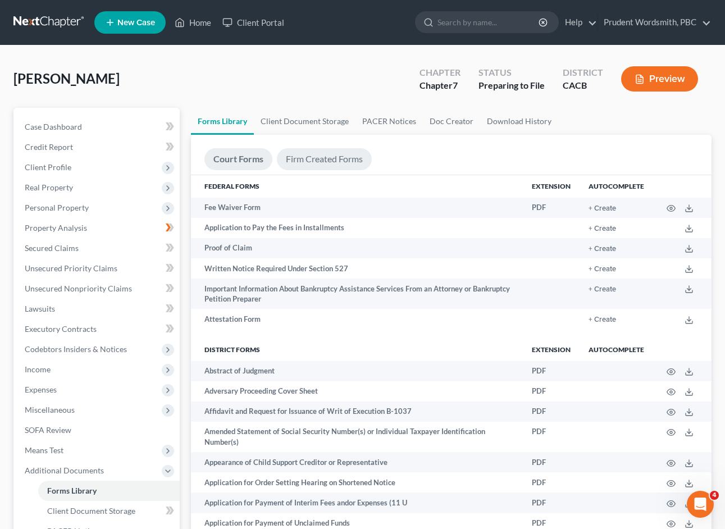
click at [325, 160] on link "Firm Created Forms" at bounding box center [324, 159] width 95 height 22
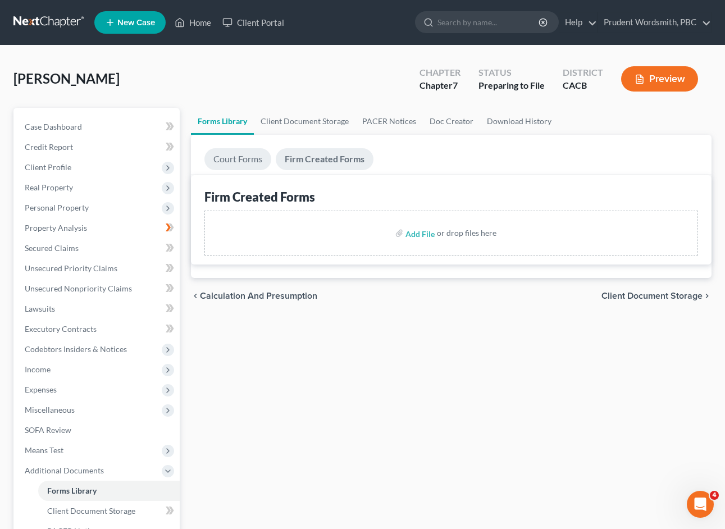
click at [246, 157] on link "Court Forms" at bounding box center [238, 159] width 67 height 22
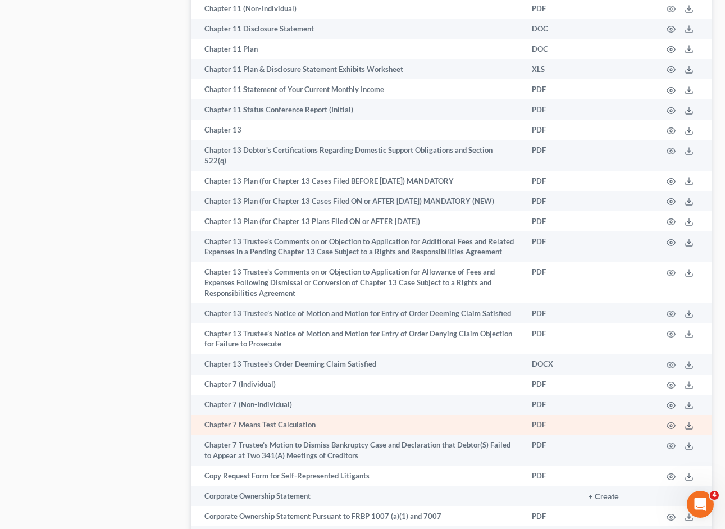
scroll to position [924, 0]
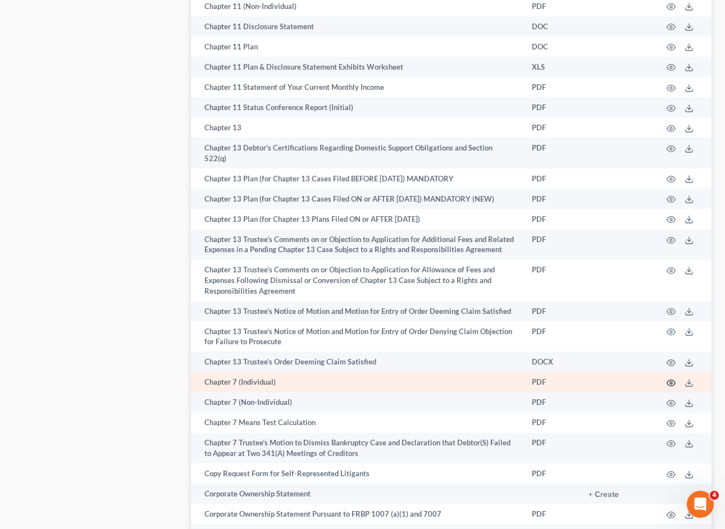
click at [670, 382] on circle "button" at bounding box center [671, 383] width 2 height 2
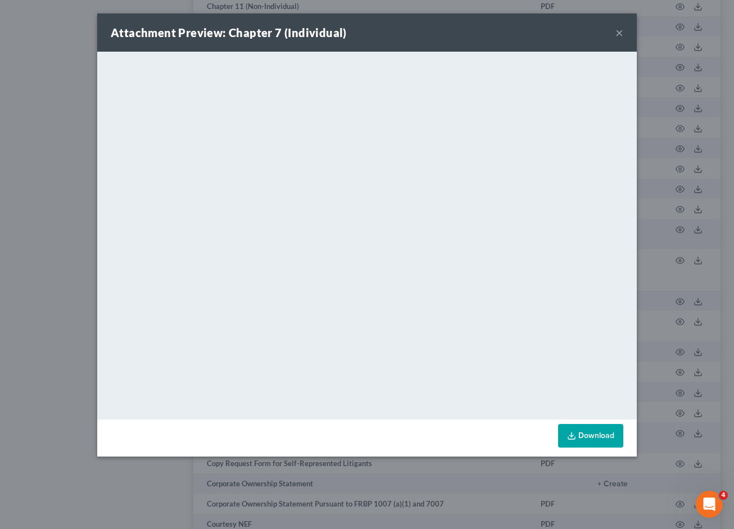
click at [623, 32] on div "Attachment Preview: Chapter 7 (Individual) ×" at bounding box center [366, 32] width 539 height 38
click at [620, 34] on button "×" at bounding box center [619, 32] width 8 height 13
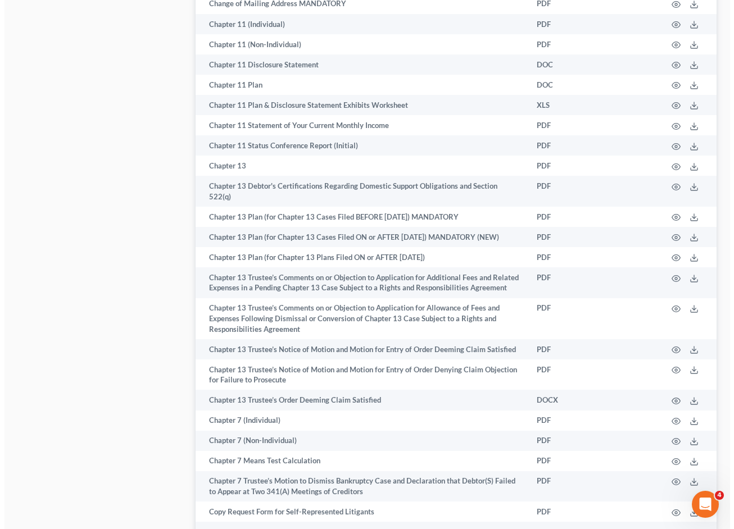
scroll to position [0, 0]
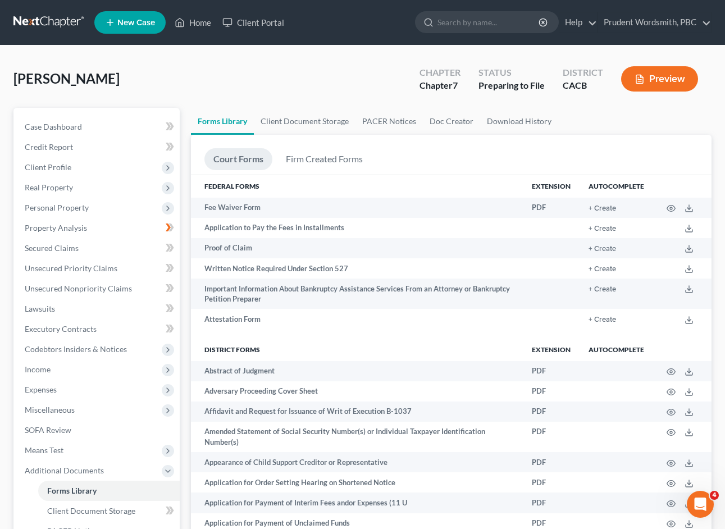
click at [685, 74] on button "Preview" at bounding box center [659, 78] width 77 height 25
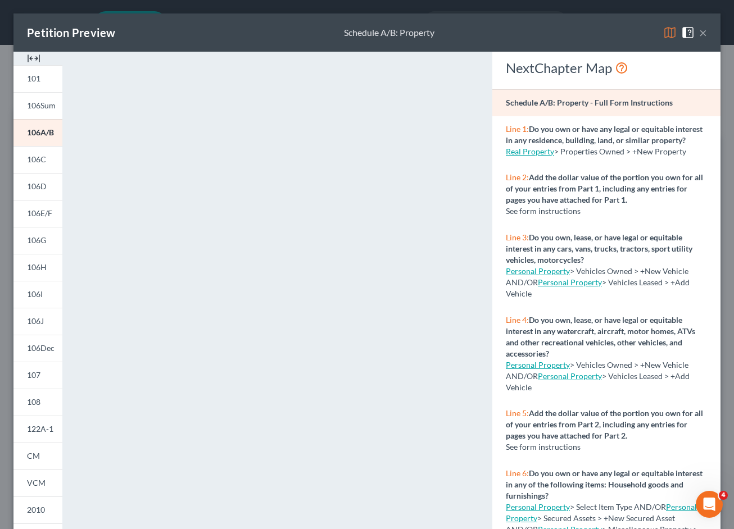
scroll to position [105, 0]
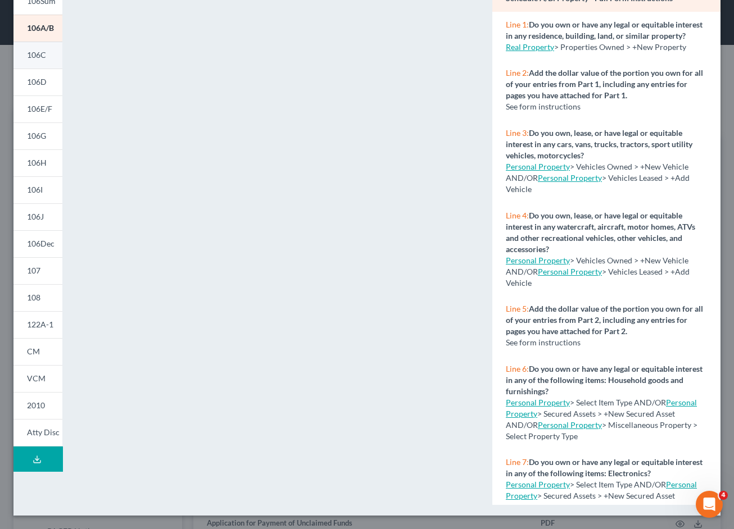
click at [34, 56] on span "106C" at bounding box center [36, 55] width 19 height 10
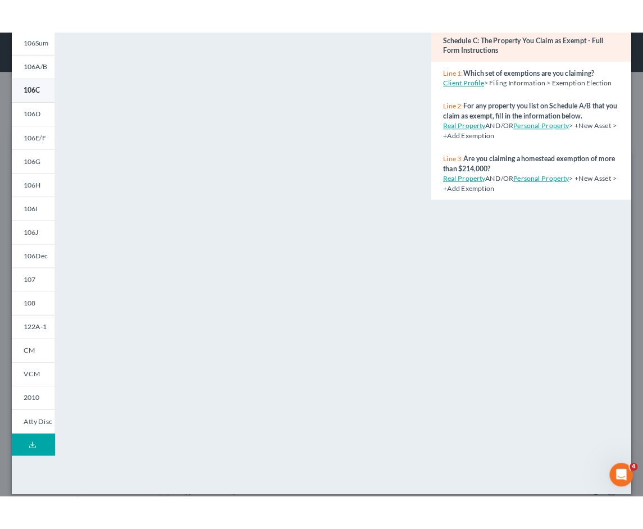
scroll to position [0, 0]
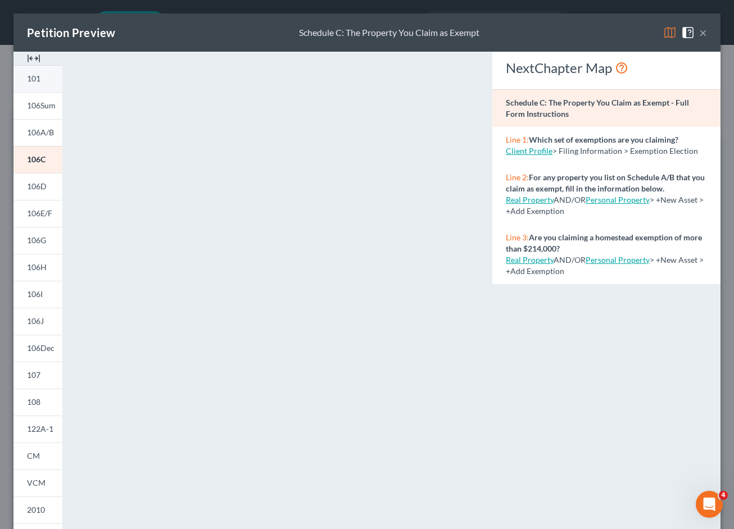
click at [47, 82] on link "101" at bounding box center [37, 78] width 49 height 27
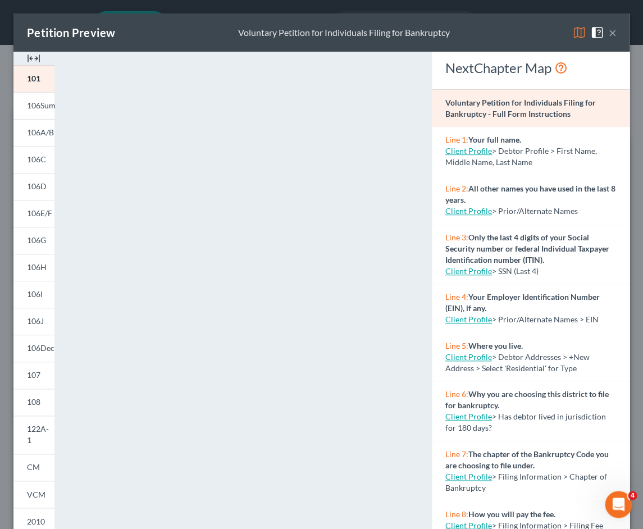
scroll to position [105, 0]
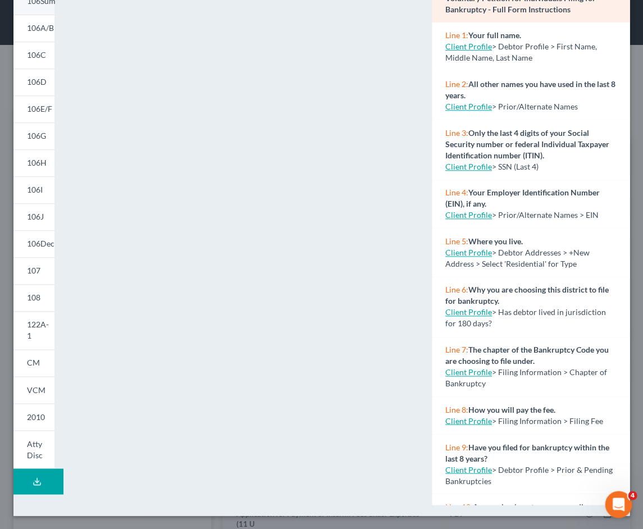
click at [42, 4] on span "106Sum" at bounding box center [41, 1] width 29 height 10
